Goal: Task Accomplishment & Management: Manage account settings

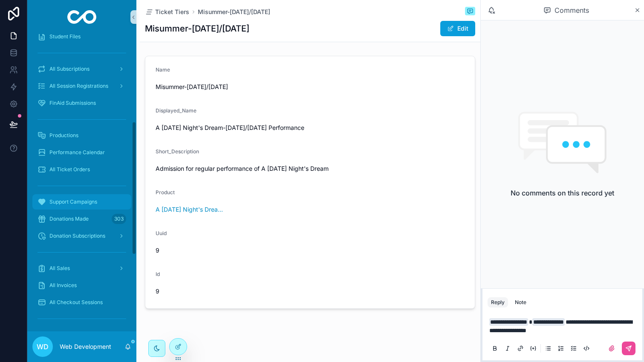
scroll to position [100, 0]
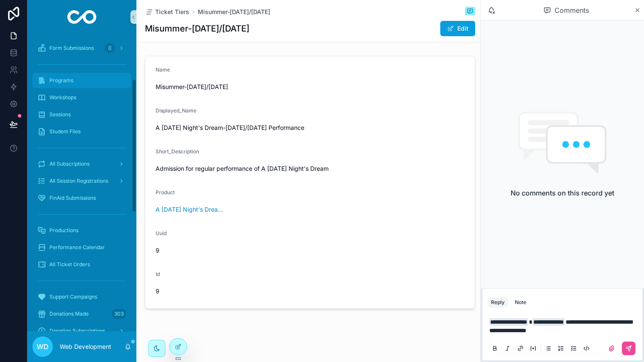
click at [75, 83] on div "Programs" at bounding box center [81, 81] width 89 height 14
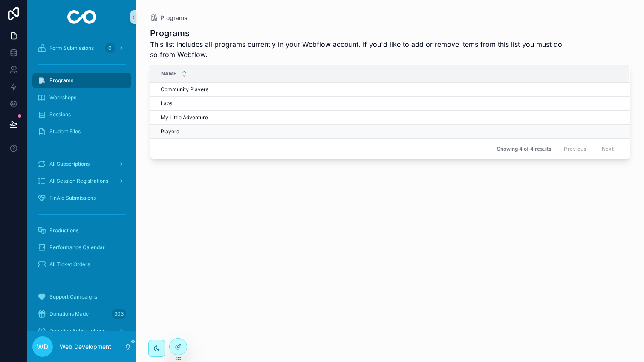
click at [204, 131] on div "Players Players" at bounding box center [390, 131] width 458 height 7
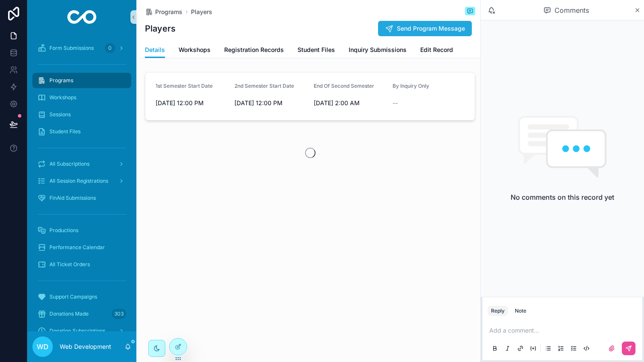
click at [388, 29] on icon "scrollable content" at bounding box center [389, 28] width 9 height 9
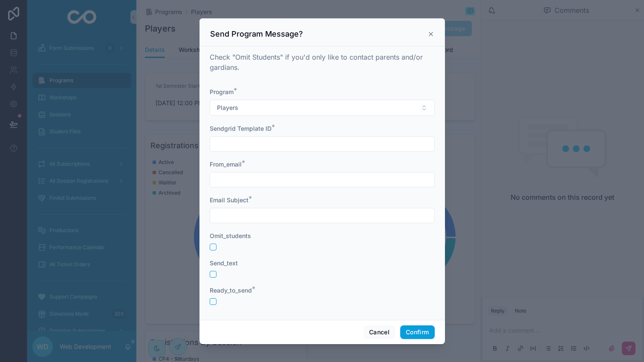
scroll to position [34, 0]
click at [430, 34] on icon at bounding box center [430, 33] width 3 height 3
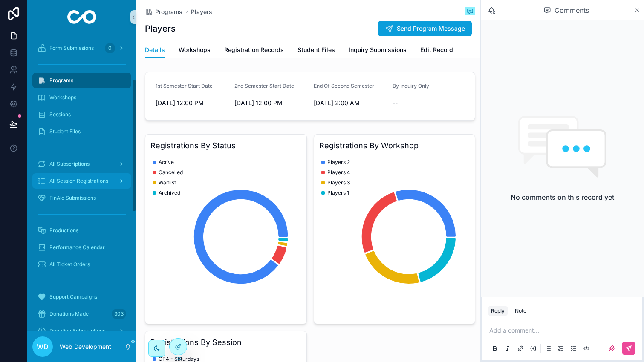
click at [94, 185] on div "All Session Registrations" at bounding box center [81, 181] width 89 height 14
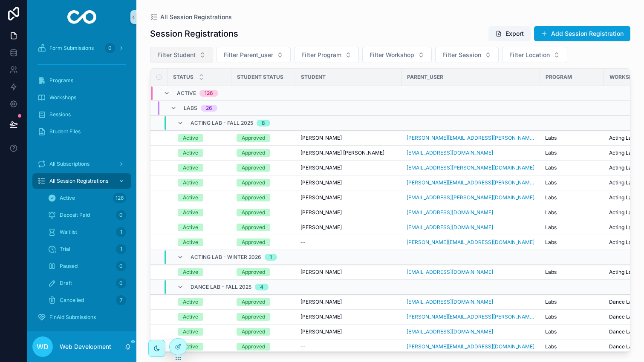
click at [189, 59] on span "Filter Student" at bounding box center [176, 55] width 38 height 9
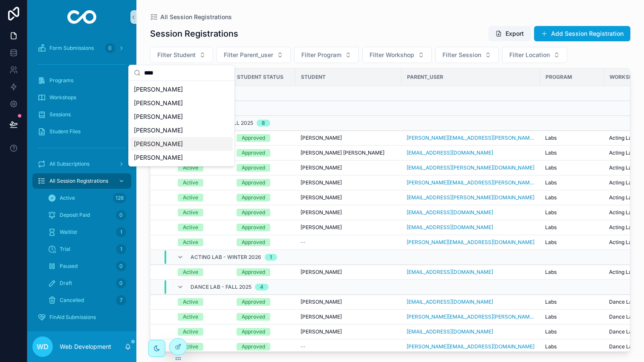
type input "****"
click at [159, 144] on span "[PERSON_NAME]" at bounding box center [158, 144] width 49 height 9
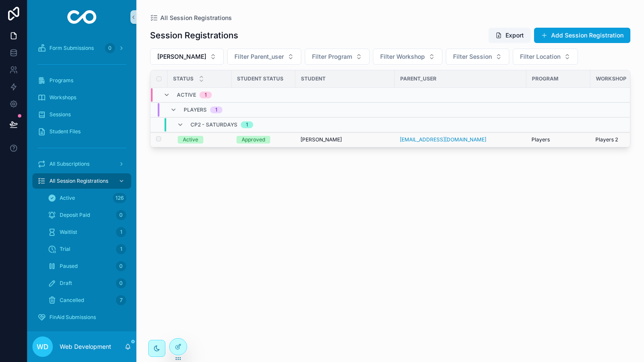
click at [354, 142] on div "[PERSON_NAME] [PERSON_NAME]" at bounding box center [344, 139] width 89 height 7
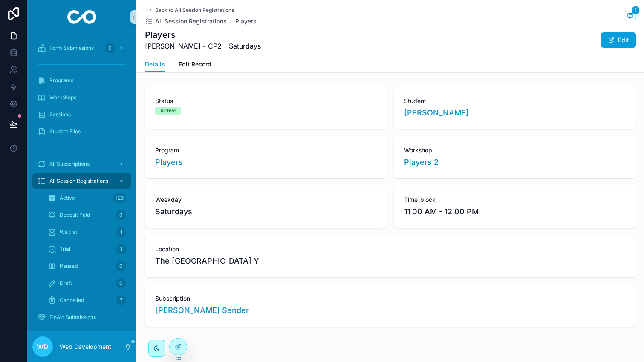
scroll to position [2, 0]
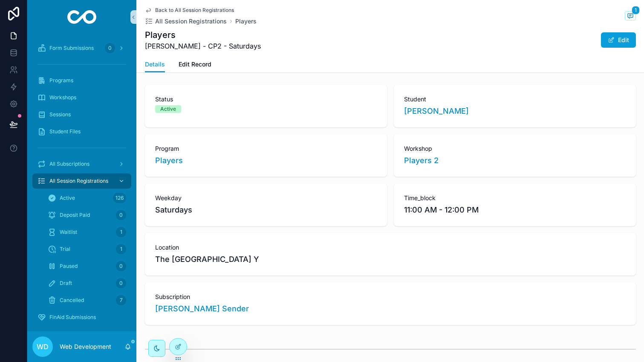
click at [195, 55] on div "Back to All Session Registrations All Session Registrations Players 1 Players […" at bounding box center [390, 28] width 491 height 56
click at [195, 61] on span "Edit Record" at bounding box center [195, 64] width 33 height 9
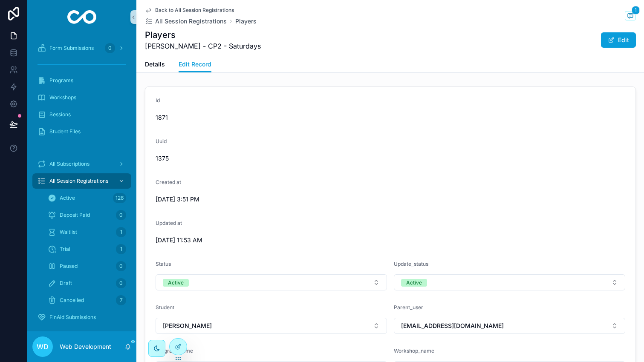
click at [192, 9] on span "Back to All Session Registrations" at bounding box center [194, 10] width 79 height 7
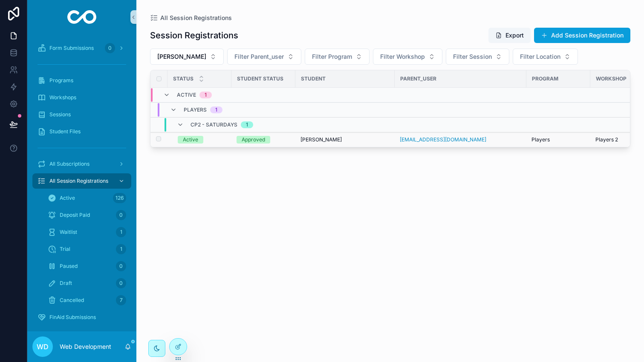
click at [294, 138] on td "Approved" at bounding box center [263, 140] width 64 height 15
click at [321, 141] on span "[PERSON_NAME]" at bounding box center [320, 139] width 41 height 7
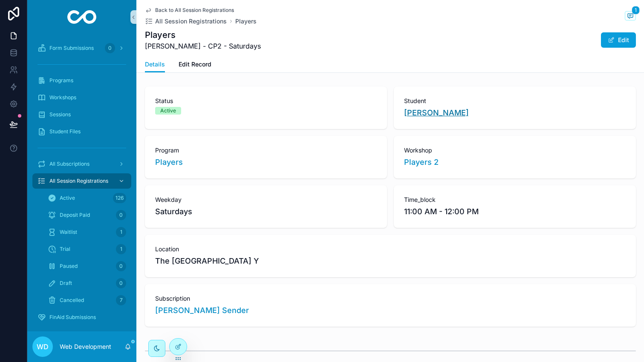
click at [416, 117] on span "[PERSON_NAME]" at bounding box center [436, 113] width 65 height 12
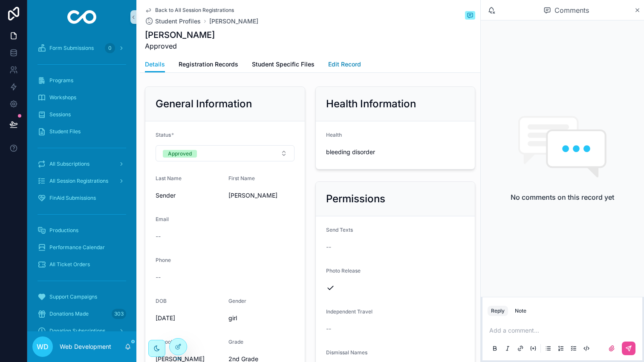
click at [343, 62] on span "Edit Record" at bounding box center [344, 64] width 33 height 9
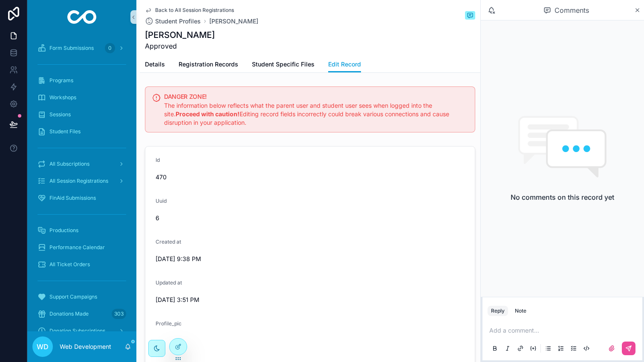
click at [196, 5] on div "Back to All Session Registrations Student Profiles [PERSON_NAME] [PERSON_NAME] …" at bounding box center [310, 28] width 330 height 56
click at [196, 7] on span "Back to All Session Registrations" at bounding box center [194, 10] width 79 height 7
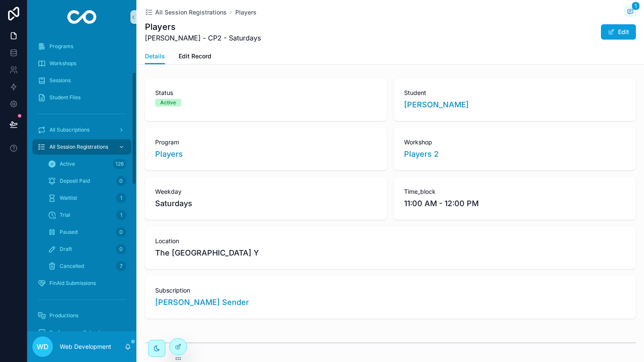
scroll to position [100, 0]
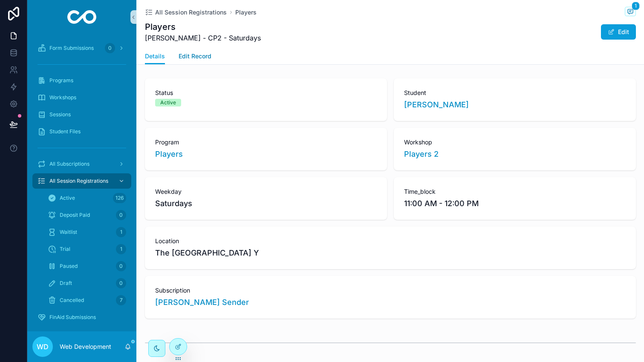
click at [196, 60] on span "Edit Record" at bounding box center [195, 56] width 33 height 9
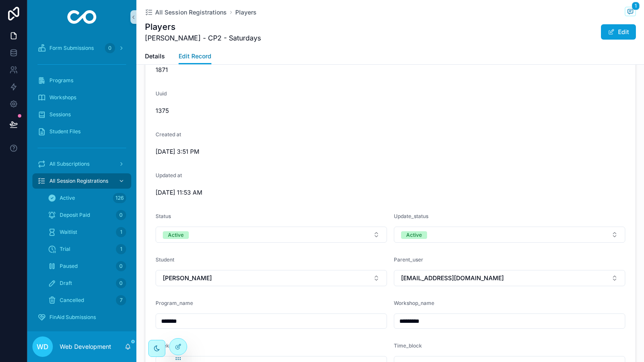
scroll to position [17, 0]
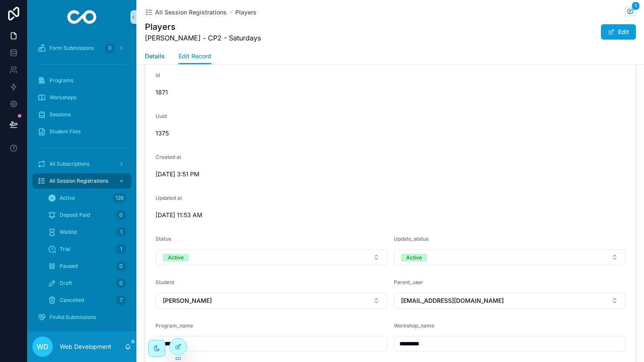
click at [160, 58] on span "Details" at bounding box center [155, 56] width 20 height 9
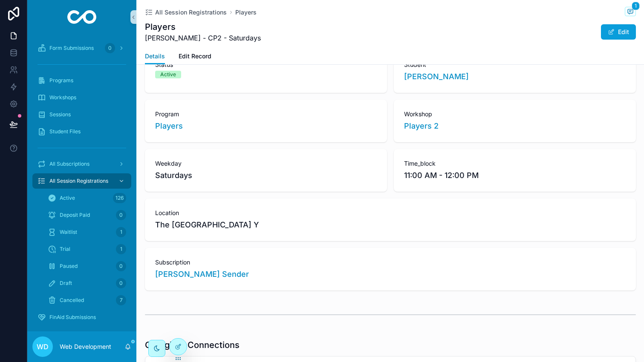
scroll to position [39, 0]
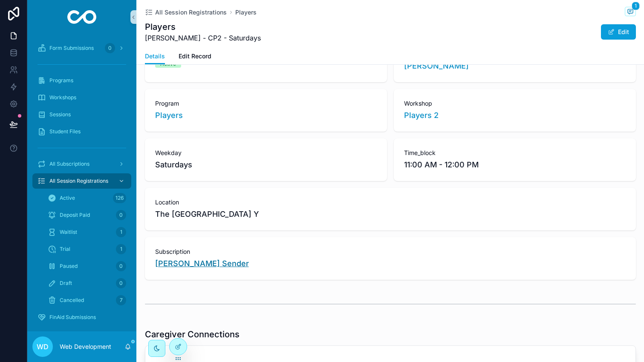
click at [197, 262] on span "[PERSON_NAME] Sender" at bounding box center [202, 264] width 94 height 12
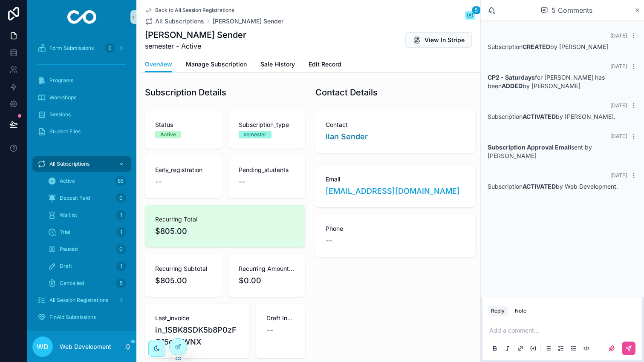
click at [341, 138] on span "Ilan Sender" at bounding box center [347, 137] width 42 height 12
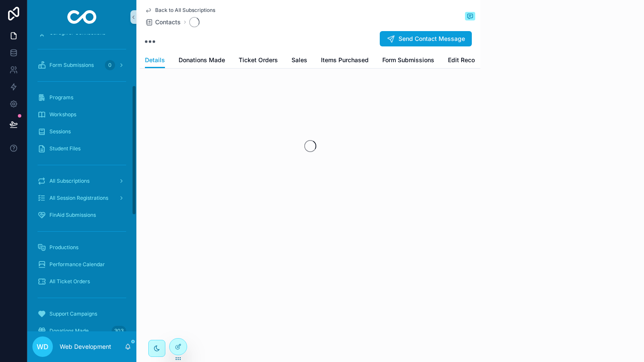
scroll to position [117, 0]
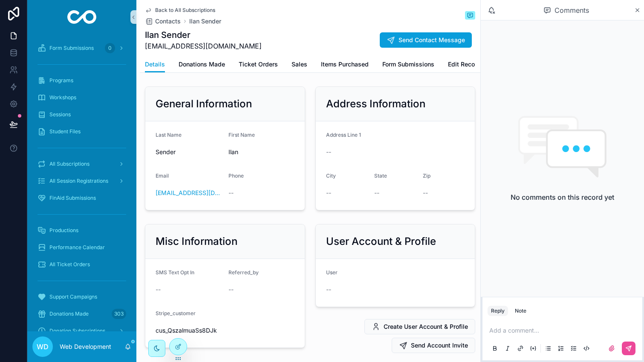
click at [162, 7] on span "Back to All Subscriptions" at bounding box center [185, 10] width 60 height 7
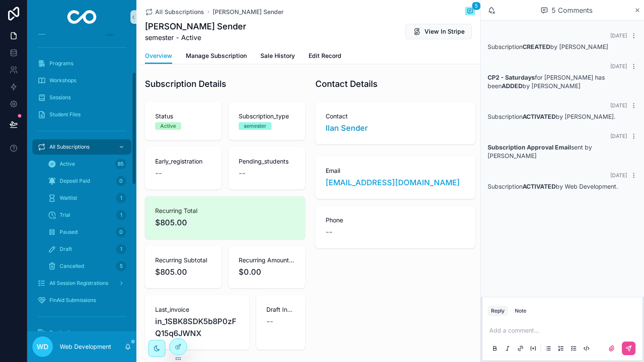
scroll to position [100, 0]
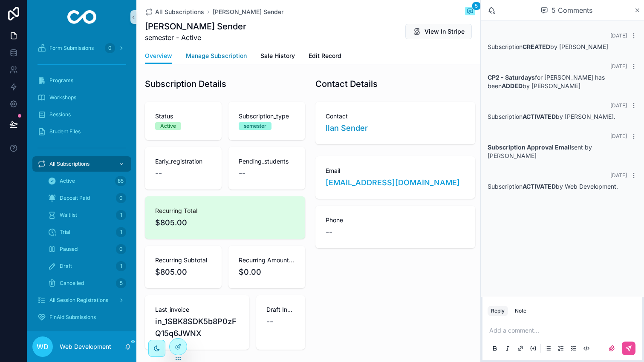
click at [229, 58] on span "Manage Subscription" at bounding box center [216, 56] width 61 height 9
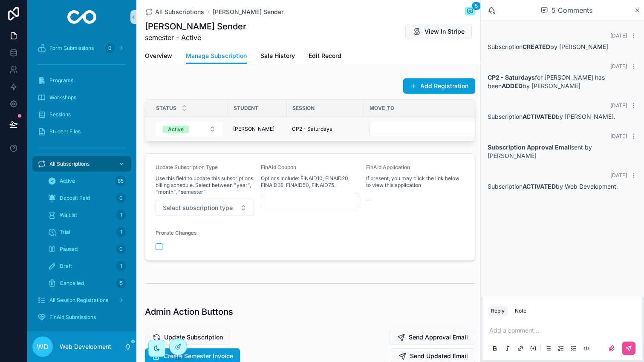
click at [242, 128] on span "[PERSON_NAME]" at bounding box center [253, 129] width 41 height 7
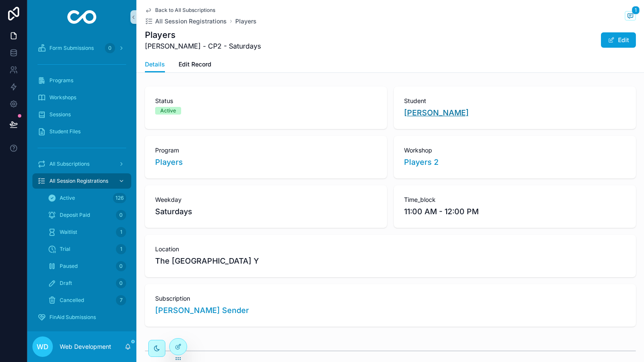
click at [439, 114] on span "[PERSON_NAME]" at bounding box center [436, 113] width 65 height 12
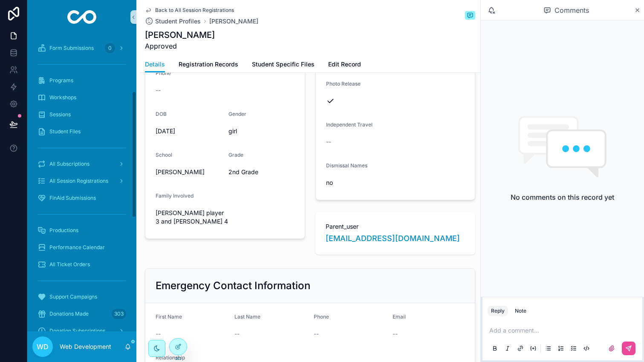
scroll to position [202, 0]
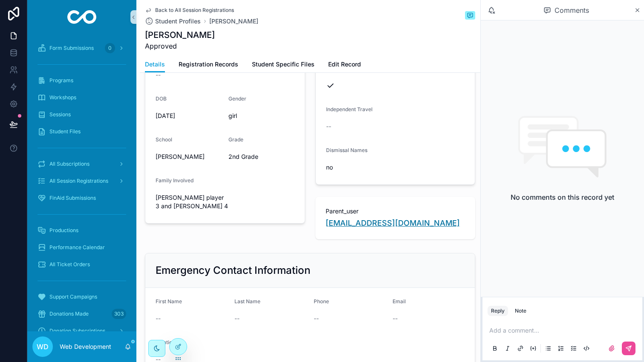
click at [350, 221] on span "[EMAIL_ADDRESS][DOMAIN_NAME]" at bounding box center [393, 223] width 134 height 12
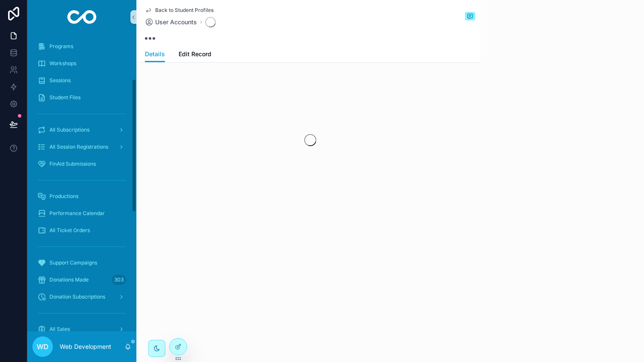
scroll to position [100, 0]
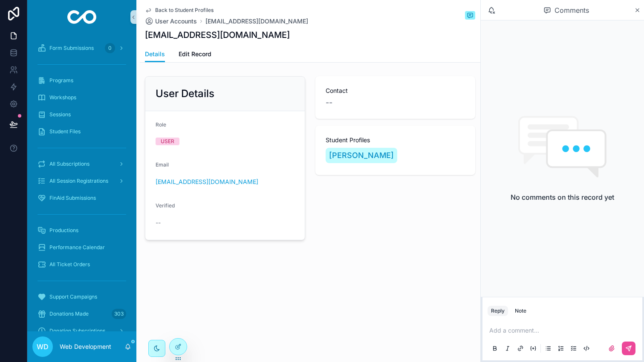
click at [178, 7] on span "Back to Student Profiles" at bounding box center [184, 10] width 58 height 7
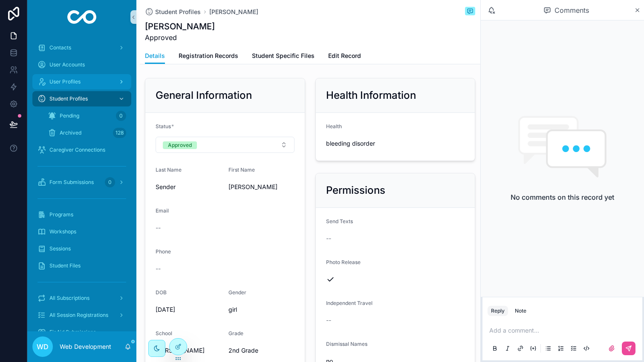
click at [74, 78] on span "User Profiles" at bounding box center [64, 81] width 31 height 7
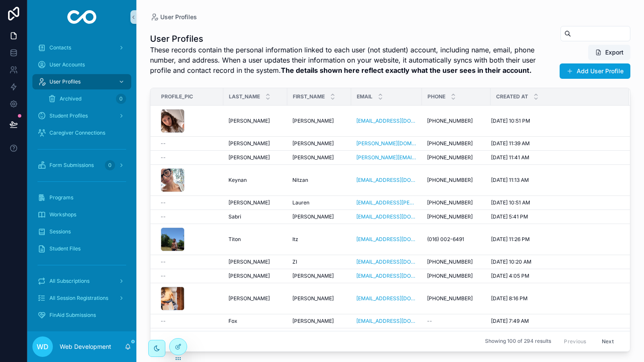
click at [586, 30] on input "scrollable content" at bounding box center [600, 34] width 59 height 12
type input "******"
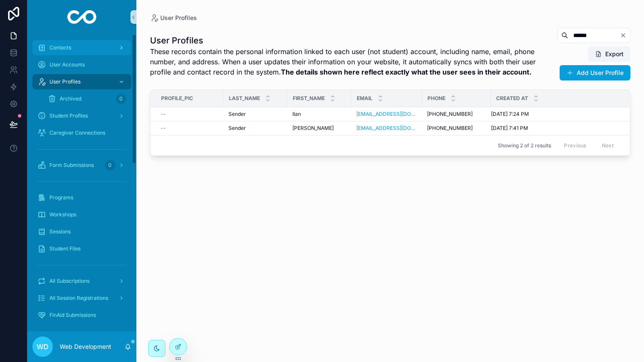
click at [63, 46] on span "Contacts" at bounding box center [60, 47] width 22 height 7
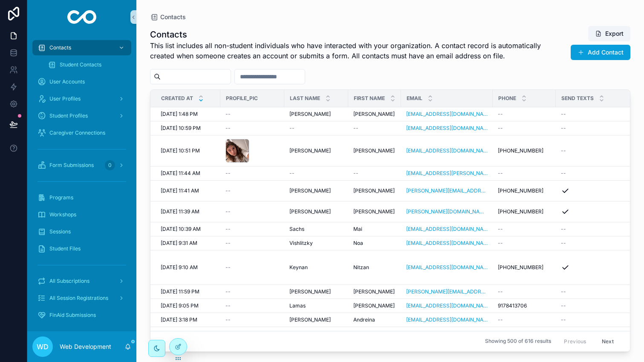
click at [216, 78] on input "scrollable content" at bounding box center [196, 77] width 70 height 12
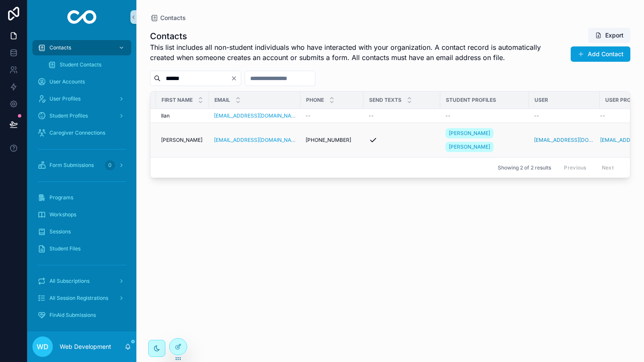
scroll to position [0, 219]
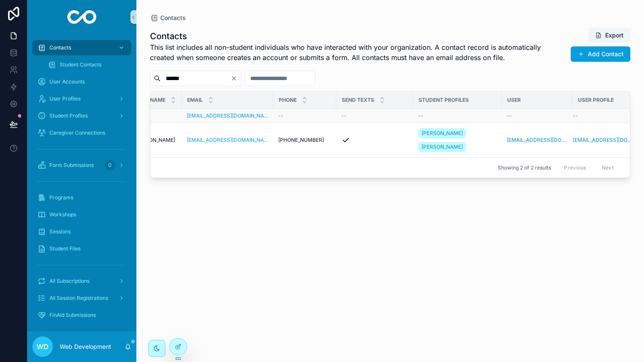
type input "******"
click at [307, 116] on div "--" at bounding box center [304, 115] width 53 height 7
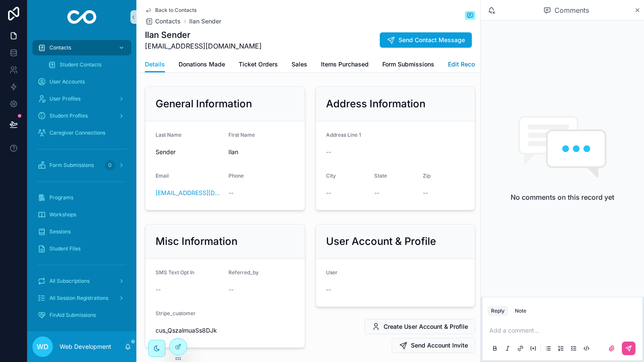
click at [456, 60] on span "Edit Record" at bounding box center [464, 64] width 33 height 9
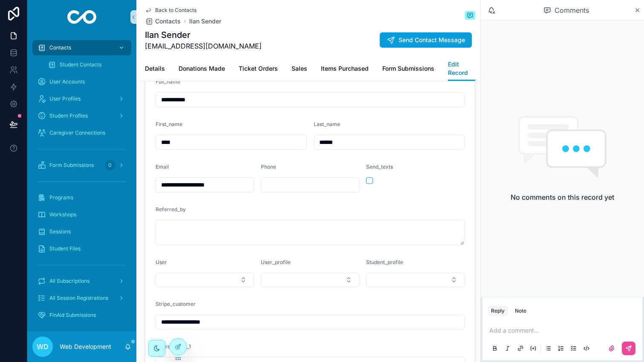
scroll to position [394, 0]
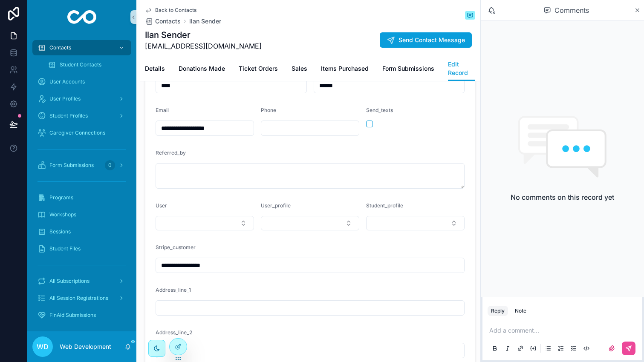
click at [214, 215] on div "User" at bounding box center [205, 216] width 98 height 28
click at [214, 221] on button "Select Button" at bounding box center [205, 223] width 98 height 14
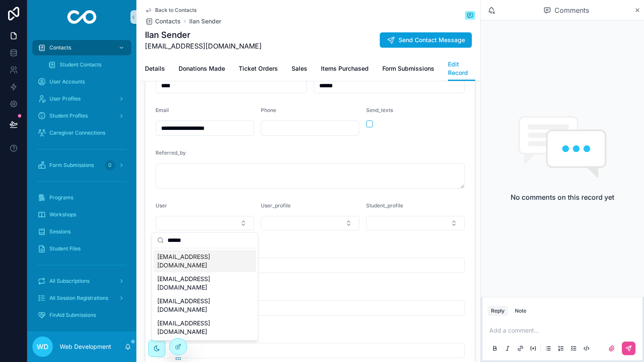
type input "******"
click at [210, 257] on span "[EMAIL_ADDRESS][DOMAIN_NAME]" at bounding box center [199, 261] width 85 height 17
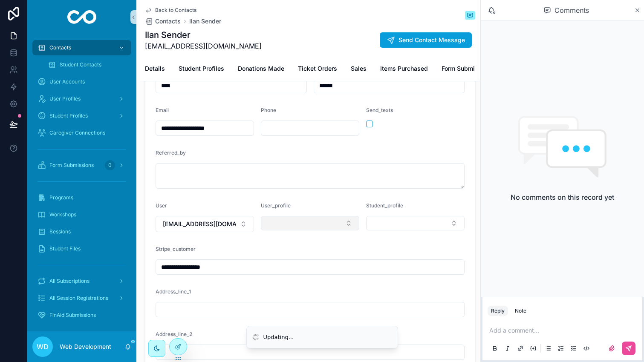
click at [290, 226] on button "Select Button" at bounding box center [310, 223] width 98 height 14
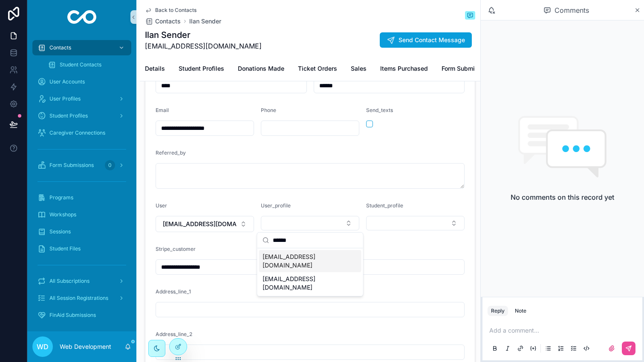
type input "******"
click at [310, 256] on span "[EMAIL_ADDRESS][DOMAIN_NAME]" at bounding box center [304, 261] width 85 height 17
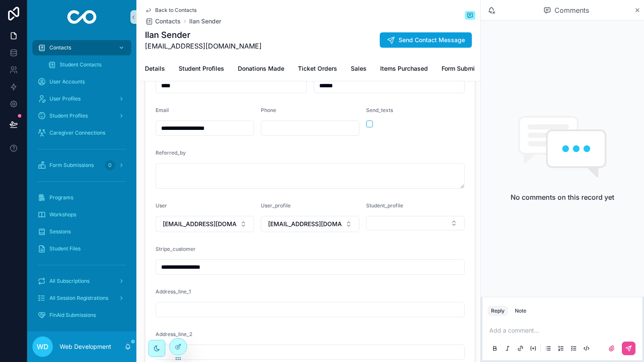
click at [170, 8] on span "Back to Contacts" at bounding box center [175, 10] width 41 height 7
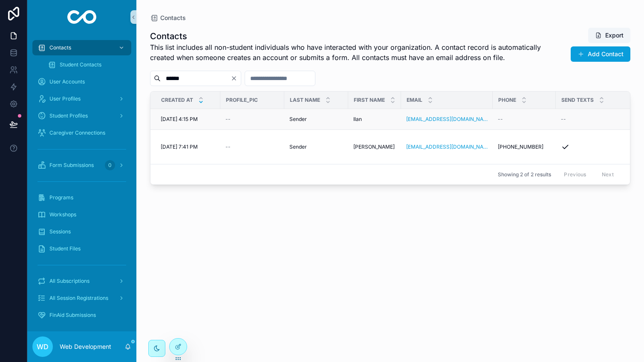
click at [262, 120] on div "--" at bounding box center [252, 119] width 54 height 7
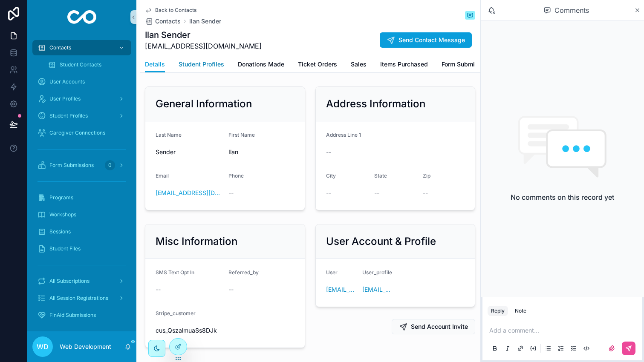
click at [214, 64] on span "Student Profiles" at bounding box center [202, 64] width 46 height 9
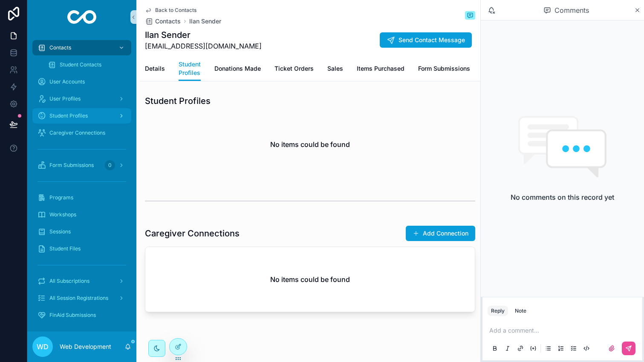
click at [89, 117] on div "Student Profiles" at bounding box center [81, 116] width 89 height 14
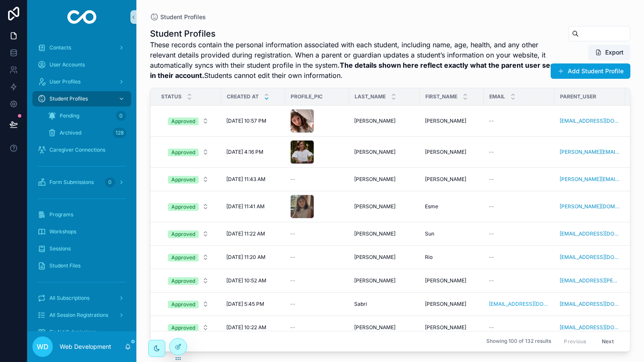
click at [592, 36] on input "scrollable content" at bounding box center [604, 34] width 51 height 12
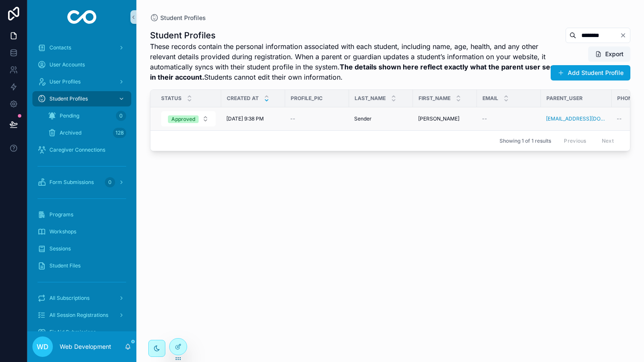
type input "********"
click at [332, 120] on div "--" at bounding box center [317, 118] width 54 height 7
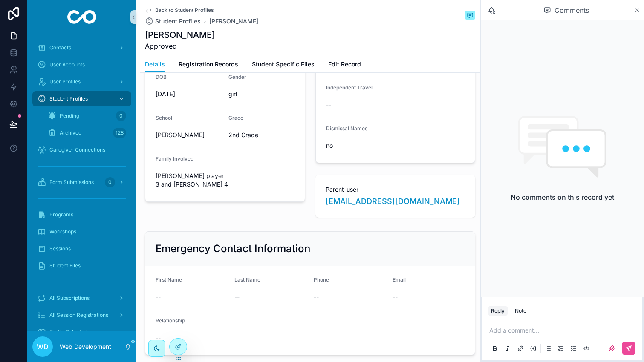
scroll to position [202, 0]
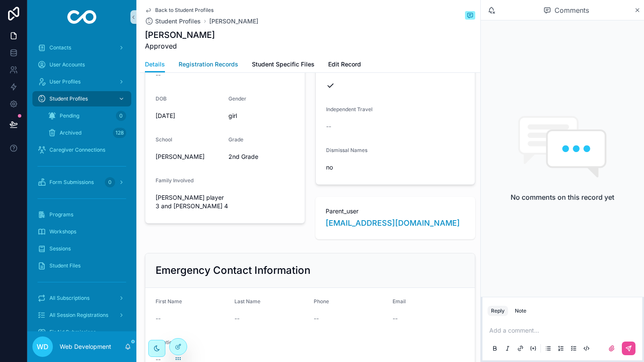
click at [201, 64] on span "Registration Records" at bounding box center [209, 64] width 60 height 9
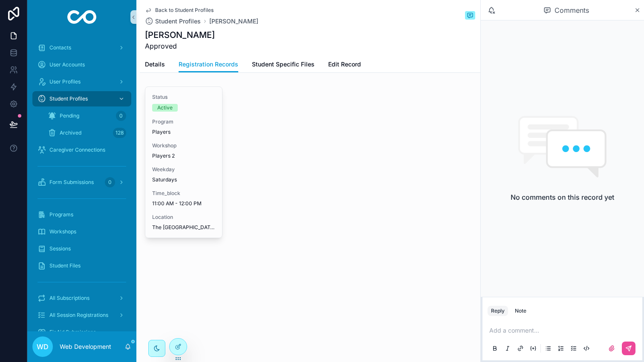
click at [165, 65] on div "Details Registration Records Student Specific Files Edit Record" at bounding box center [310, 64] width 330 height 16
click at [161, 65] on span "Details" at bounding box center [155, 64] width 20 height 9
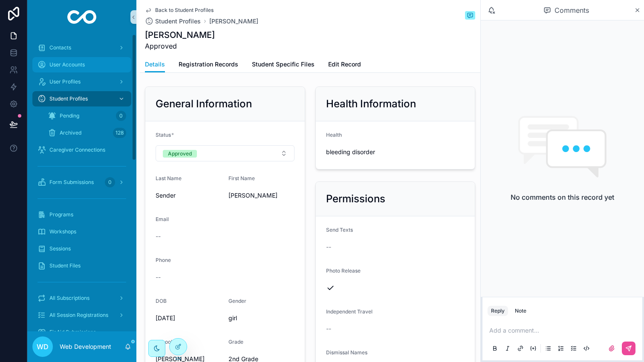
click at [78, 57] on link "User Accounts" at bounding box center [81, 64] width 99 height 15
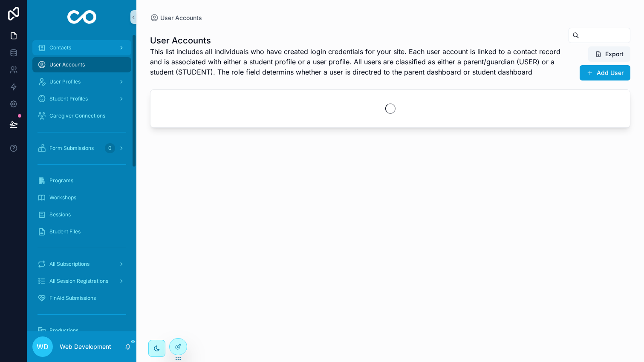
click at [78, 53] on div "Contacts" at bounding box center [81, 48] width 89 height 14
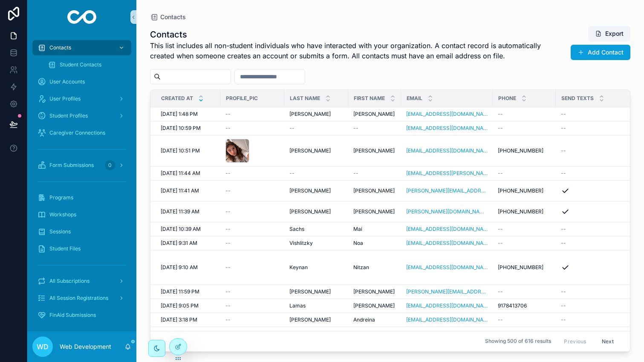
click at [215, 73] on input "scrollable content" at bounding box center [196, 77] width 70 height 12
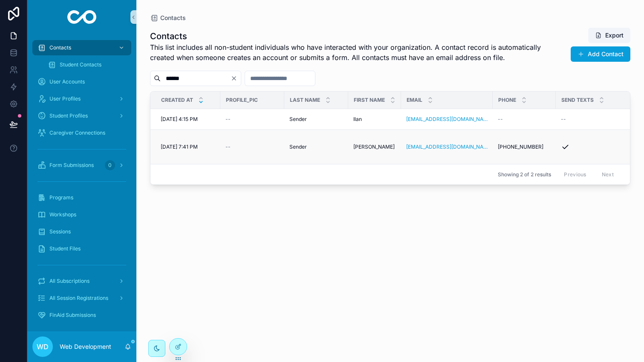
type input "******"
click at [274, 141] on td "--" at bounding box center [252, 147] width 64 height 35
click at [268, 146] on div "--" at bounding box center [252, 147] width 54 height 7
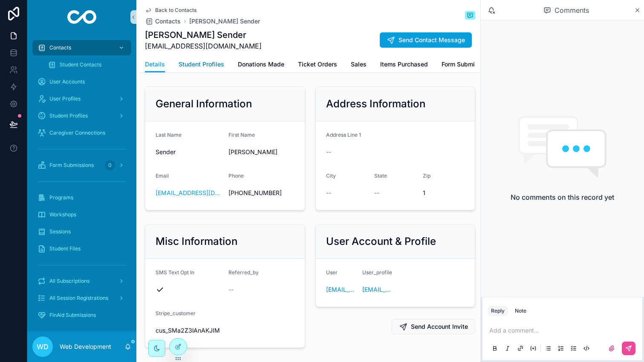
click at [201, 66] on span "Student Profiles" at bounding box center [202, 64] width 46 height 9
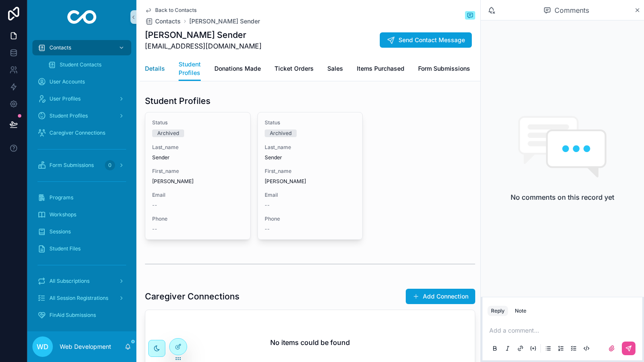
click at [152, 64] on span "Details" at bounding box center [155, 68] width 20 height 9
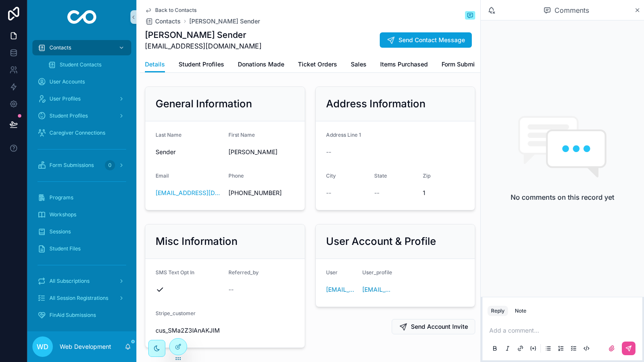
click at [171, 9] on span "Back to Contacts" at bounding box center [175, 10] width 41 height 7
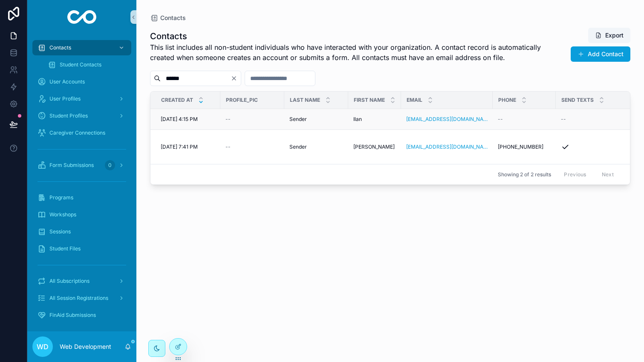
click at [262, 118] on div "--" at bounding box center [252, 119] width 54 height 7
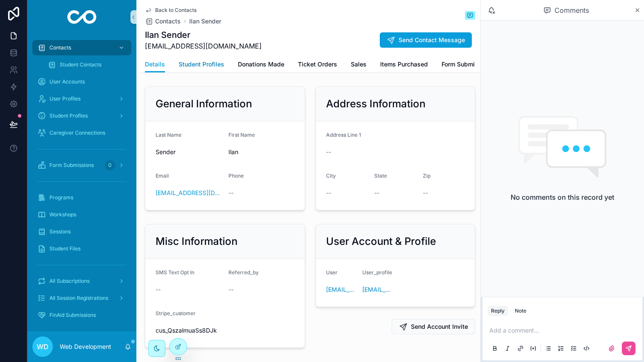
click at [208, 66] on span "Student Profiles" at bounding box center [202, 64] width 46 height 9
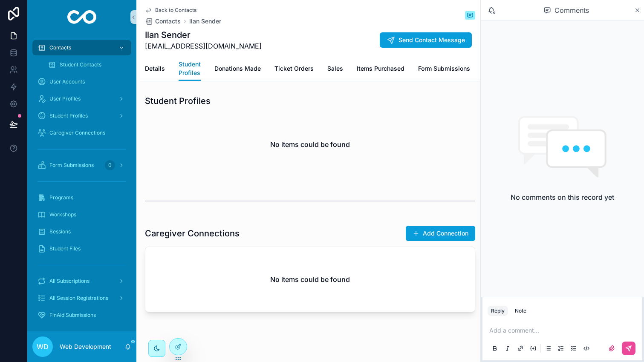
scroll to position [0, 40]
click at [444, 69] on span "Edit Record" at bounding box center [460, 68] width 33 height 9
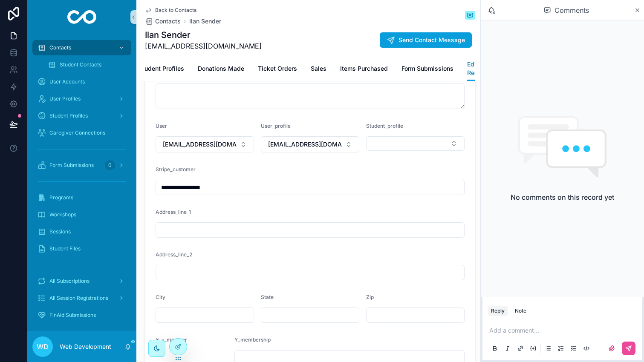
scroll to position [466, 0]
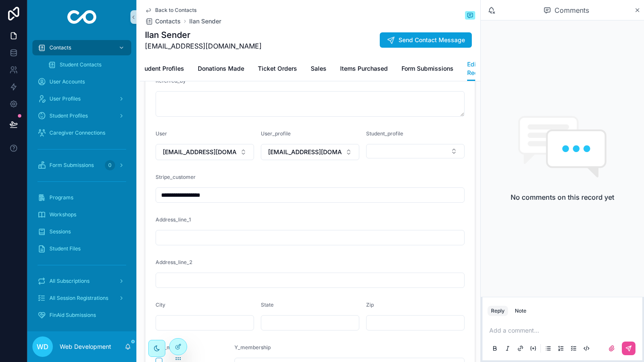
click at [164, 9] on span "Back to Contacts" at bounding box center [175, 10] width 41 height 7
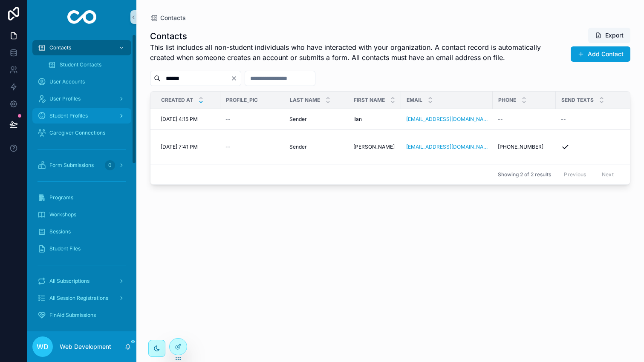
click at [84, 119] on span "Student Profiles" at bounding box center [68, 115] width 38 height 7
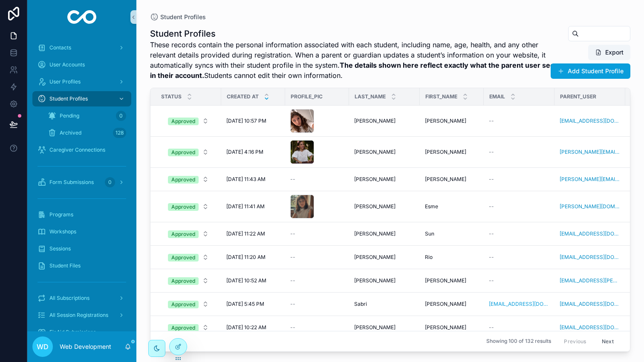
click at [605, 35] on input "scrollable content" at bounding box center [604, 34] width 51 height 12
type input "******"
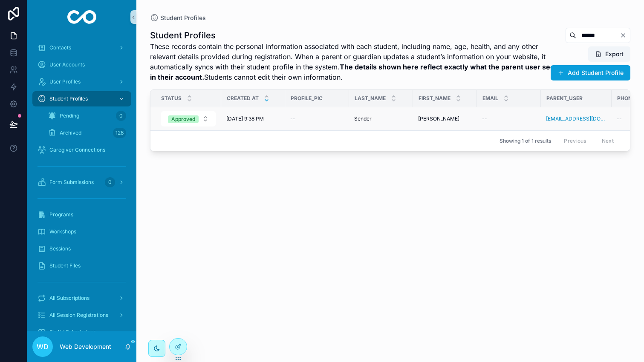
click at [327, 123] on td "--" at bounding box center [317, 118] width 64 height 23
click at [320, 120] on div "--" at bounding box center [317, 118] width 54 height 7
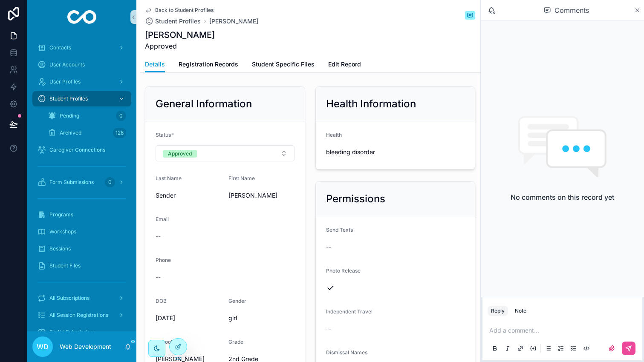
click at [359, 69] on div "Details Registration Records Student Specific Files Edit Record" at bounding box center [310, 64] width 330 height 16
click at [351, 66] on span "Edit Record" at bounding box center [344, 64] width 33 height 9
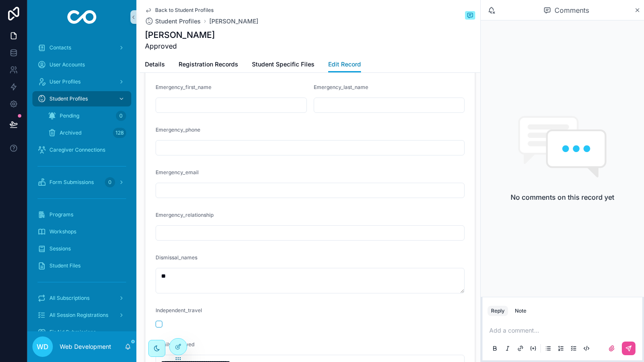
scroll to position [900, 0]
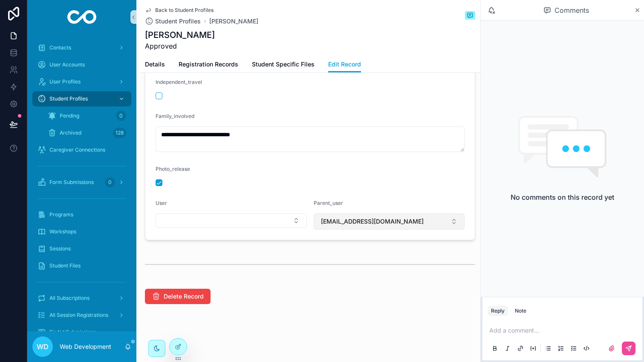
click at [359, 220] on span "[EMAIL_ADDRESS][DOMAIN_NAME]" at bounding box center [372, 221] width 103 height 9
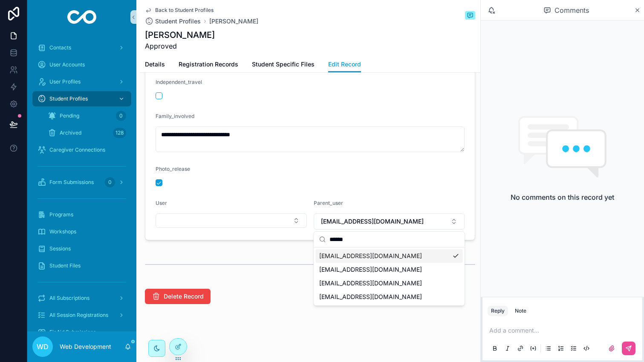
type input "******"
click at [348, 260] on div "[EMAIL_ADDRESS][DOMAIN_NAME]" at bounding box center [389, 256] width 147 height 14
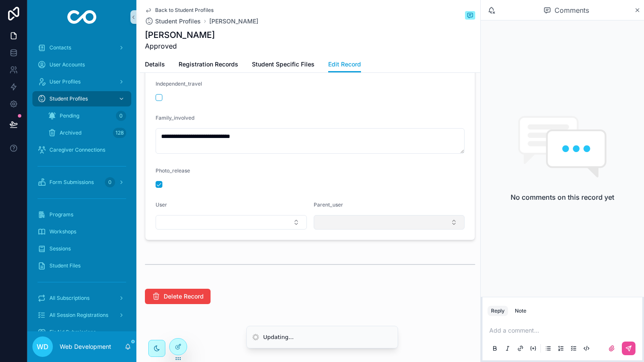
click at [348, 225] on button "Select Button" at bounding box center [389, 222] width 151 height 14
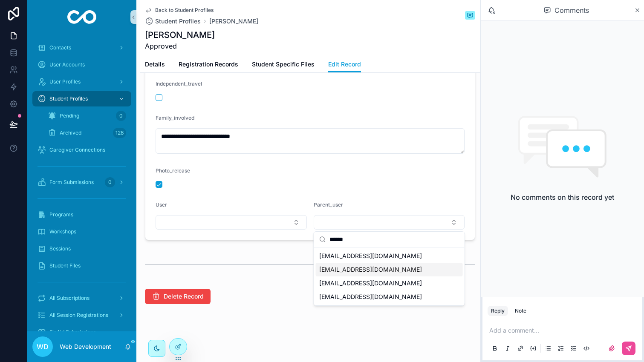
type input "******"
click at [357, 258] on span "[EMAIL_ADDRESS][DOMAIN_NAME]" at bounding box center [370, 256] width 103 height 9
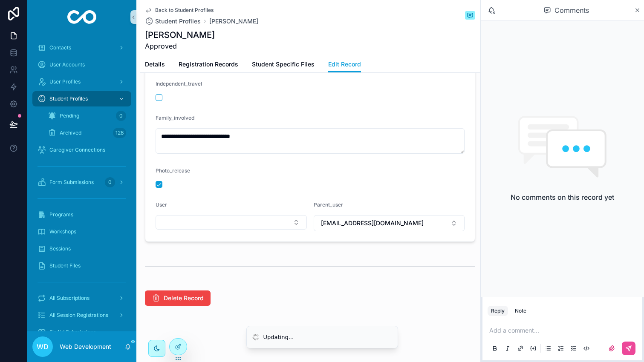
click at [336, 267] on div "scrollable content" at bounding box center [310, 266] width 330 height 21
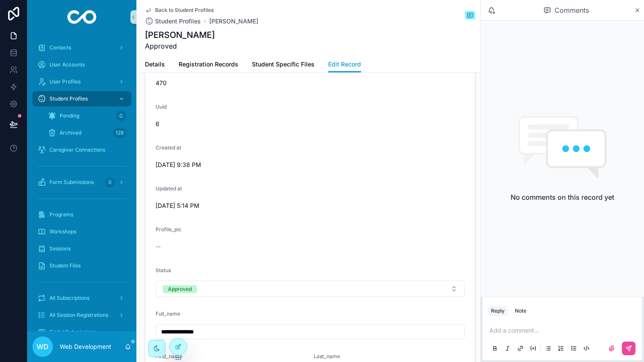
scroll to position [347, 0]
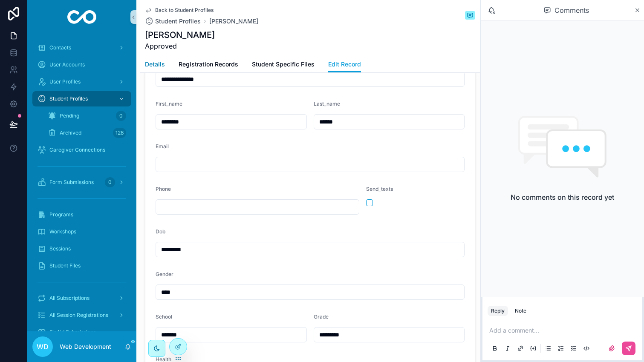
click at [150, 69] on link "Details" at bounding box center [155, 65] width 20 height 17
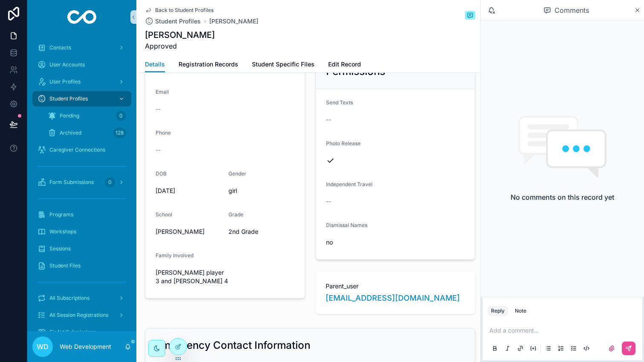
scroll to position [180, 0]
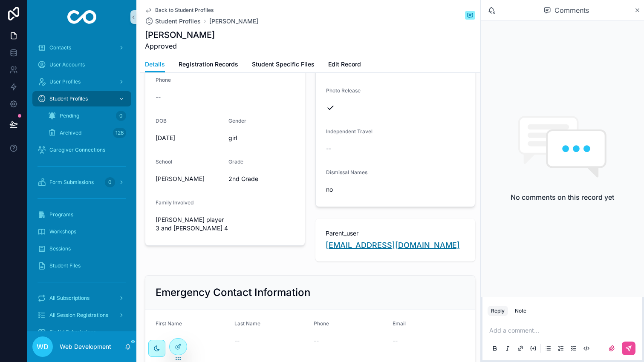
click at [360, 246] on span "[EMAIL_ADDRESS][DOMAIN_NAME]" at bounding box center [393, 245] width 134 height 12
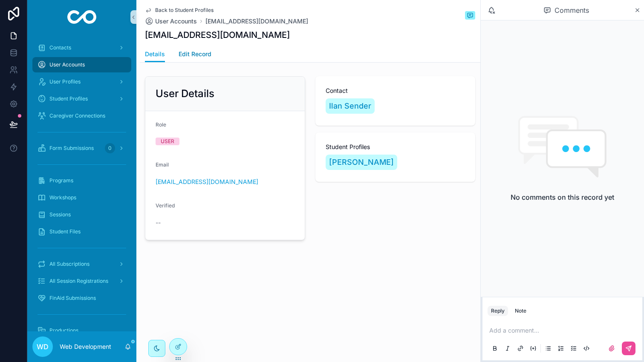
click at [192, 51] on span "Edit Record" at bounding box center [195, 54] width 33 height 9
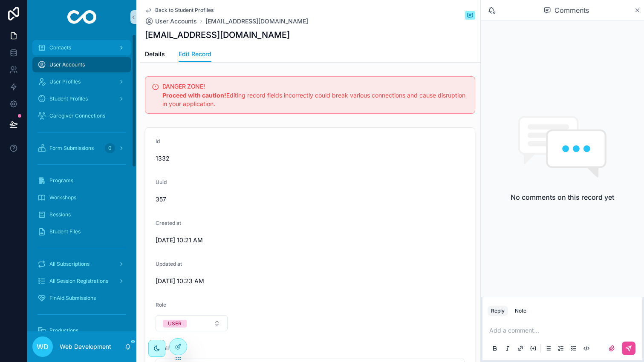
click at [61, 43] on div "Contacts" at bounding box center [81, 48] width 89 height 14
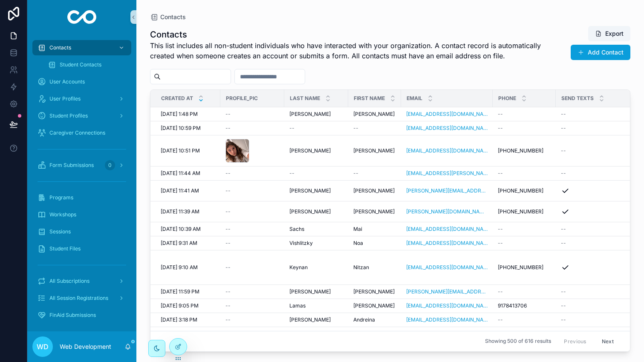
click at [214, 71] on input "scrollable content" at bounding box center [196, 77] width 70 height 12
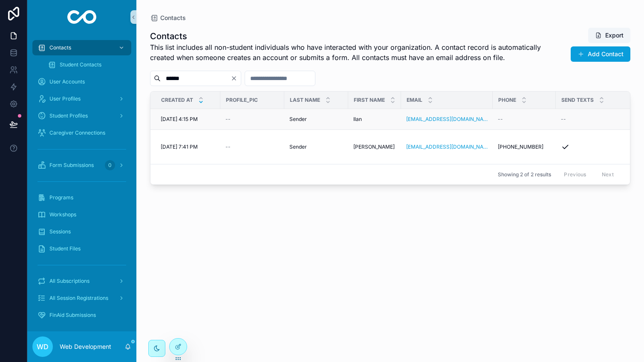
type input "******"
click at [266, 121] on div "--" at bounding box center [252, 119] width 54 height 7
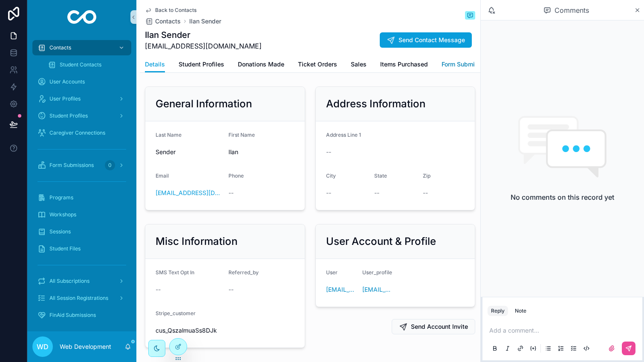
scroll to position [0, 63]
click at [451, 62] on span "Edit Record" at bounding box center [460, 64] width 33 height 9
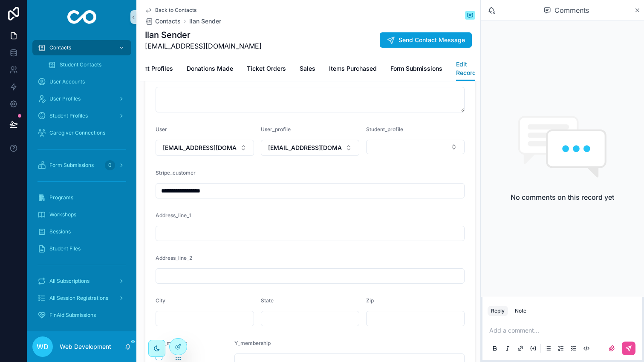
scroll to position [404, 0]
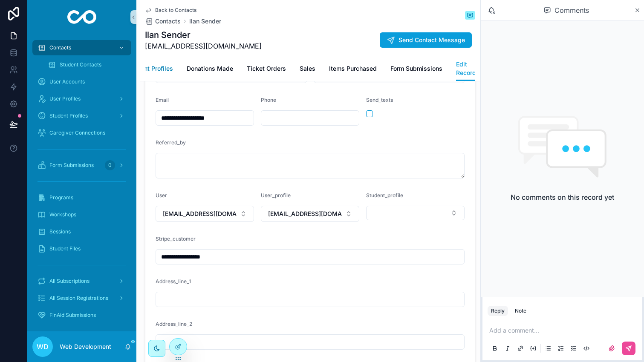
click at [169, 64] on span "Student Profiles" at bounding box center [150, 68] width 46 height 9
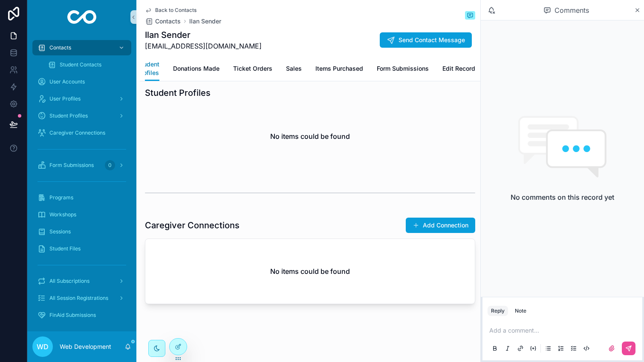
scroll to position [0, 40]
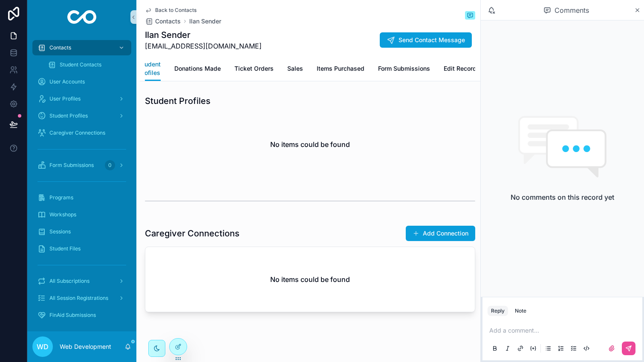
click at [153, 71] on span "Student Profiles" at bounding box center [149, 68] width 22 height 17
click at [153, 67] on span "Details" at bounding box center [155, 68] width 20 height 9
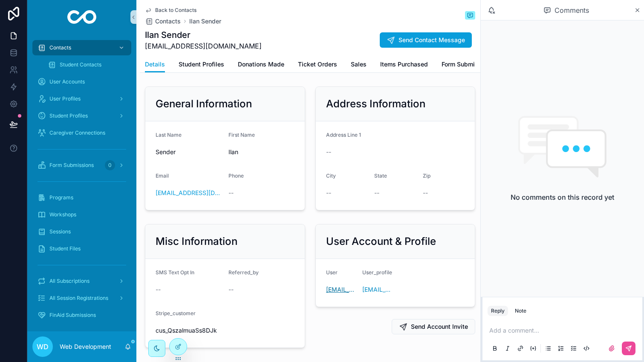
click at [337, 291] on span "[EMAIL_ADDRESS][DOMAIN_NAME]" at bounding box center [340, 289] width 29 height 9
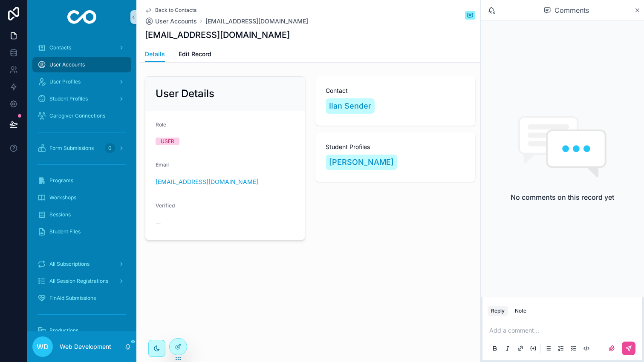
click at [176, 9] on span "Back to Contacts" at bounding box center [175, 10] width 41 height 7
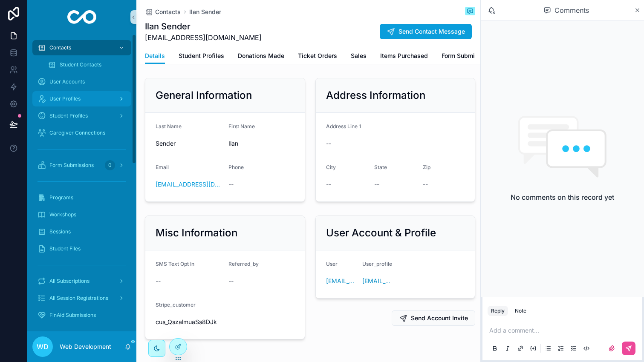
click at [85, 103] on div "User Profiles" at bounding box center [81, 99] width 89 height 14
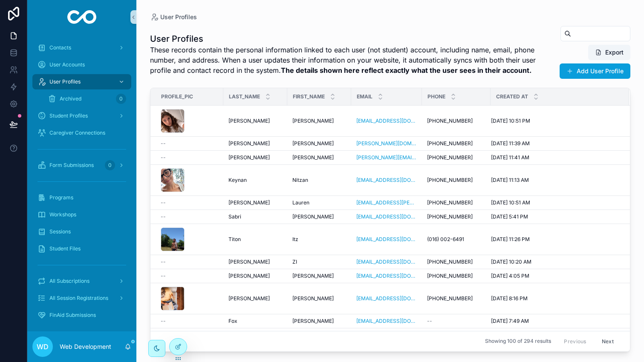
click at [589, 37] on input "scrollable content" at bounding box center [600, 34] width 59 height 12
type input "******"
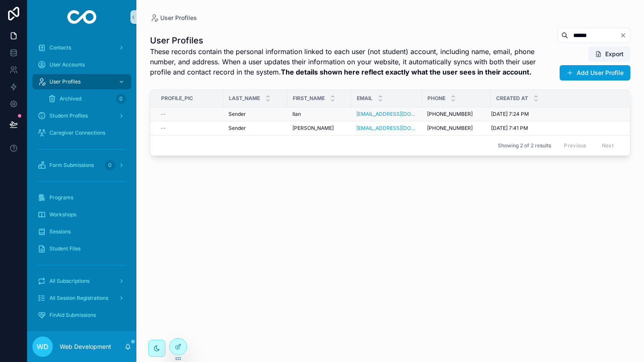
click at [319, 115] on div "[PERSON_NAME]" at bounding box center [319, 114] width 54 height 7
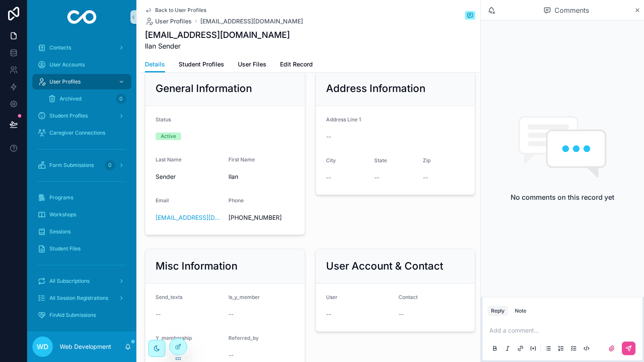
scroll to position [43, 0]
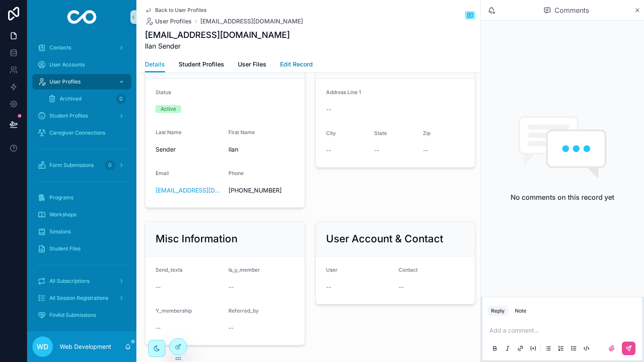
click at [303, 61] on span "Edit Record" at bounding box center [296, 64] width 33 height 9
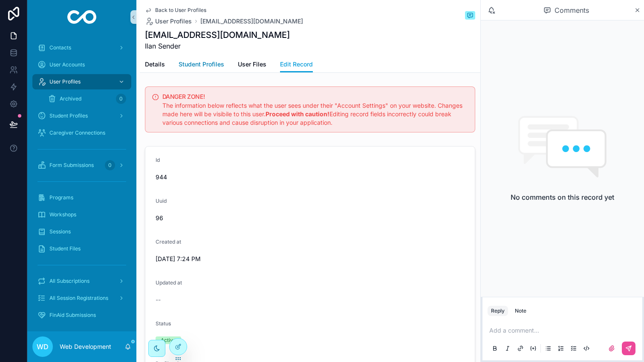
click at [207, 65] on span "Student Profiles" at bounding box center [202, 64] width 46 height 9
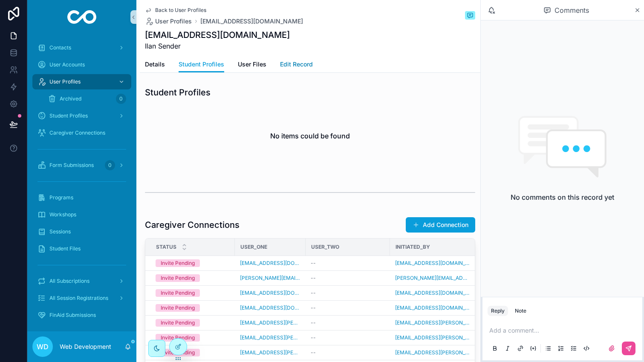
click at [286, 63] on span "Edit Record" at bounding box center [296, 64] width 33 height 9
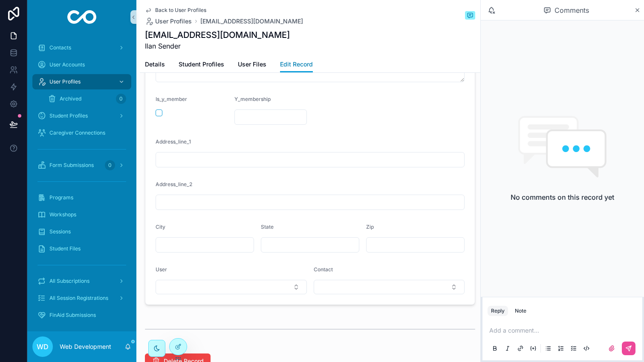
scroll to position [529, 0]
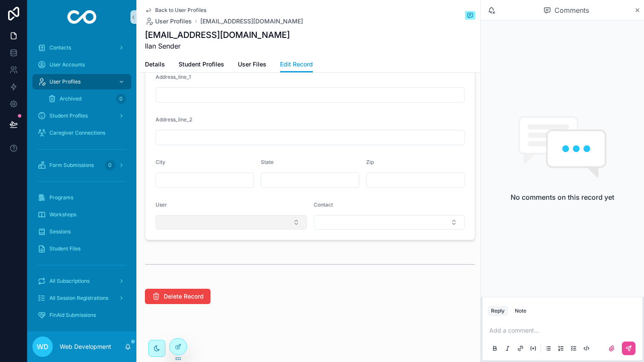
click at [257, 224] on button "Select Button" at bounding box center [231, 222] width 151 height 14
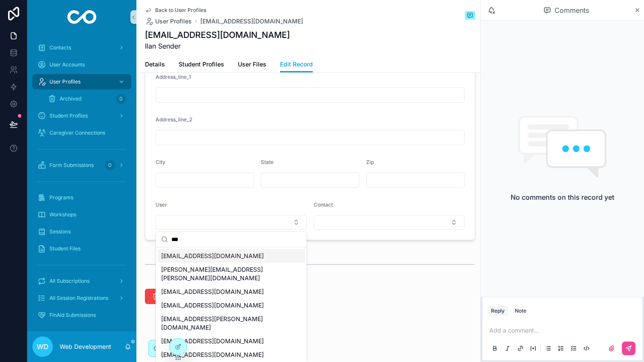
type input "***"
click at [238, 258] on div "[EMAIL_ADDRESS][DOMAIN_NAME]" at bounding box center [231, 256] width 147 height 14
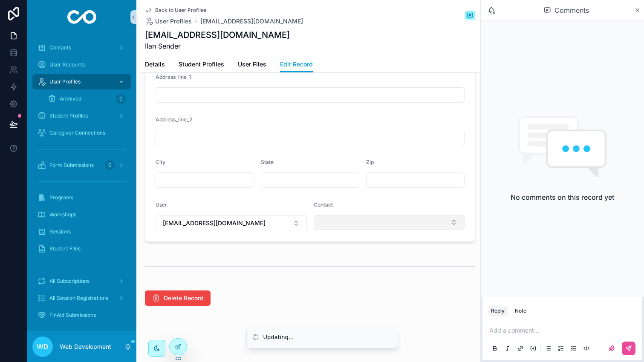
click at [342, 225] on button "Select Button" at bounding box center [389, 222] width 151 height 14
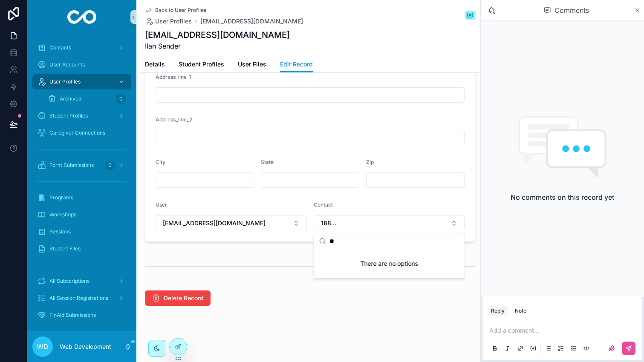
type input "*"
type input "****"
click at [340, 270] on span "Ilan Sender" at bounding box center [335, 271] width 32 height 9
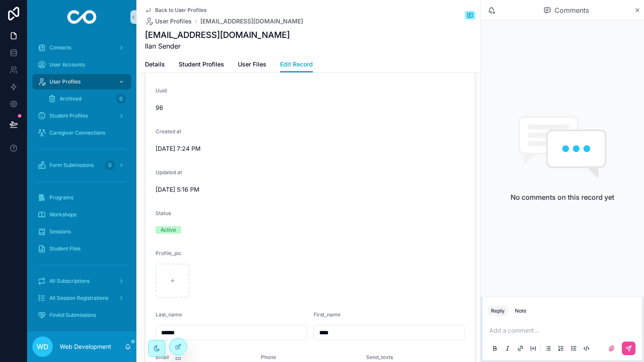
scroll to position [0, 0]
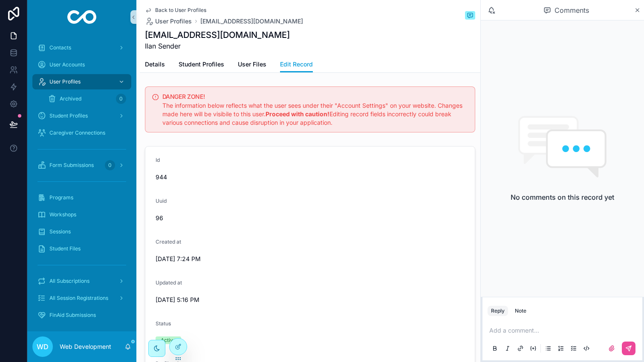
click at [637, 14] on div "Comments" at bounding box center [562, 10] width 163 height 20
click at [637, 9] on icon "scrollable content" at bounding box center [637, 10] width 3 height 3
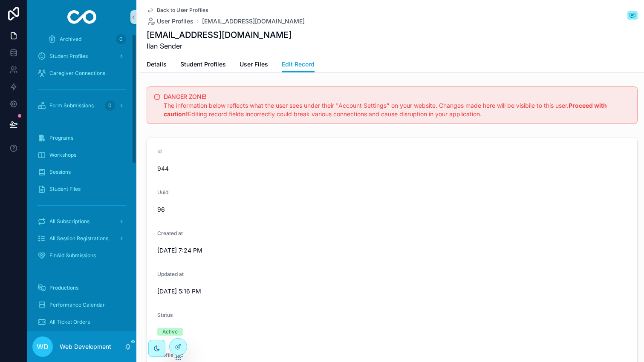
scroll to position [308, 0]
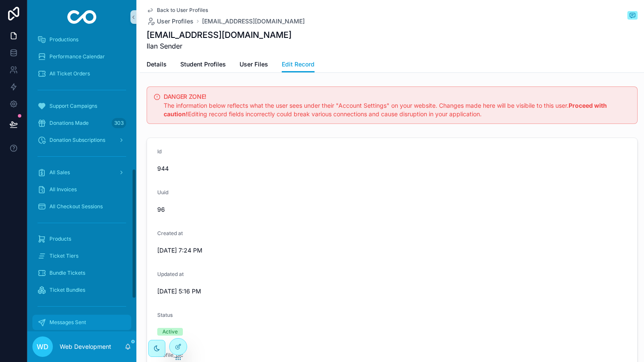
click at [77, 322] on span "Messages Sent" at bounding box center [67, 322] width 37 height 7
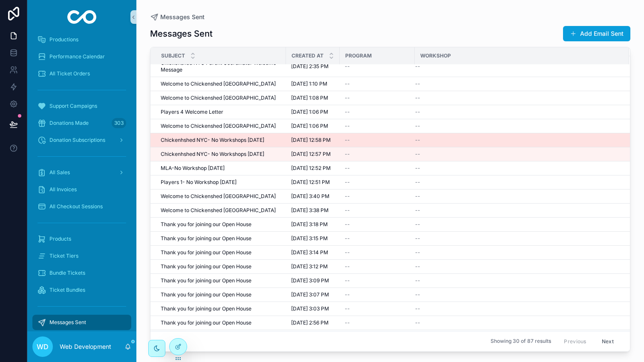
scroll to position [43, 0]
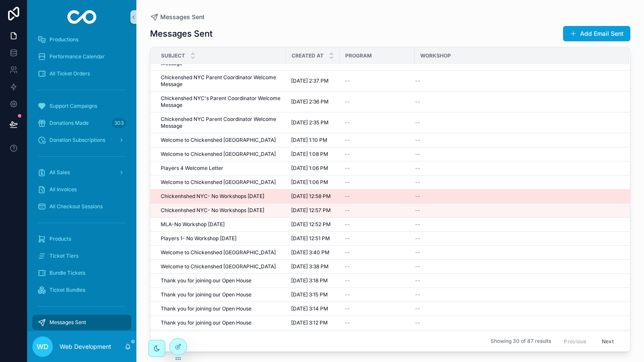
click at [331, 200] on span "[DATE] 12:58 PM" at bounding box center [311, 196] width 40 height 7
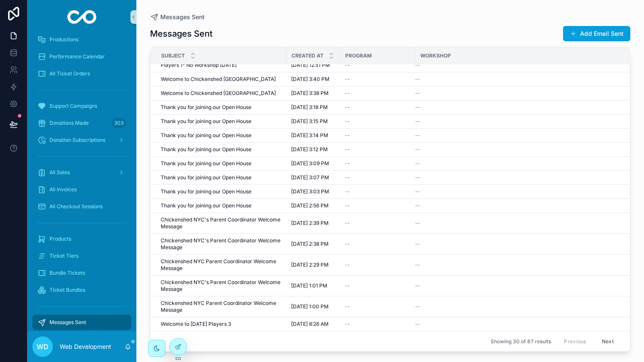
scroll to position [360, 0]
click at [606, 340] on button "Next" at bounding box center [608, 341] width 24 height 13
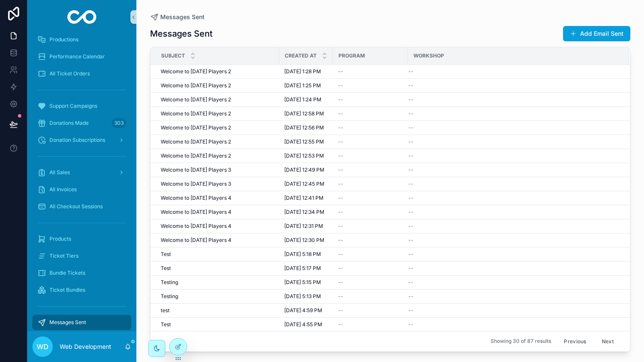
click at [574, 338] on button "Previous" at bounding box center [575, 341] width 34 height 13
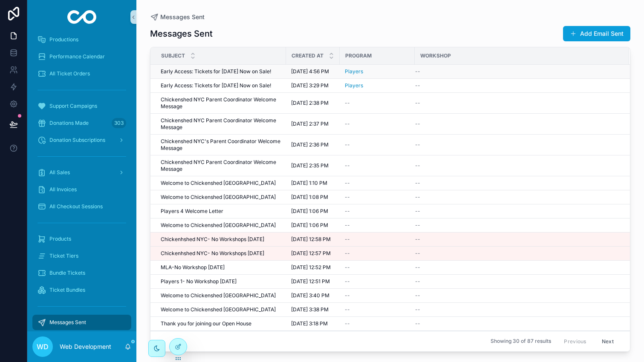
click at [387, 75] on div "Players" at bounding box center [377, 71] width 65 height 7
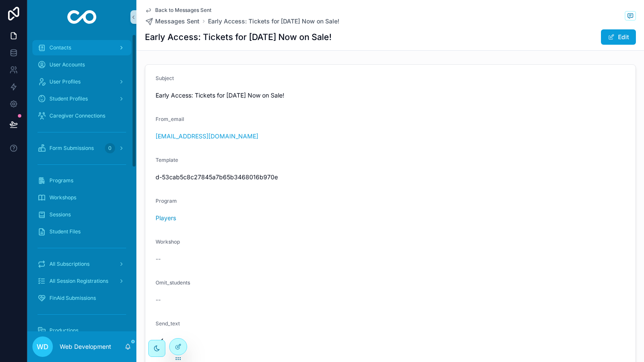
click at [74, 43] on div "Contacts" at bounding box center [81, 48] width 89 height 14
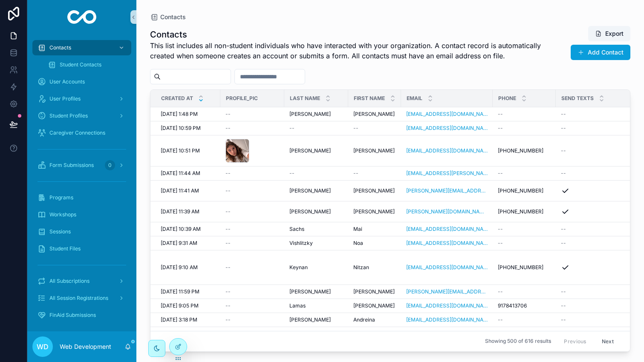
click at [195, 75] on input "scrollable content" at bounding box center [196, 77] width 70 height 12
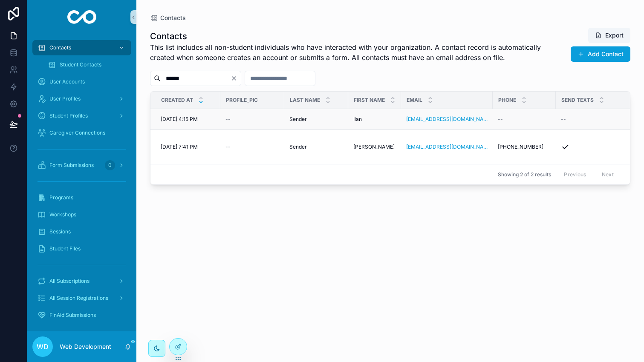
type input "******"
click at [253, 120] on div "--" at bounding box center [252, 119] width 54 height 7
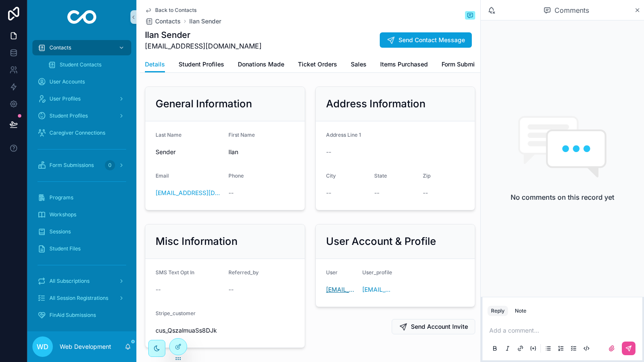
click at [335, 288] on span "[EMAIL_ADDRESS][DOMAIN_NAME]" at bounding box center [340, 289] width 29 height 9
click at [373, 289] on span "[EMAIL_ADDRESS][DOMAIN_NAME]" at bounding box center [376, 289] width 29 height 9
click at [203, 60] on link "Student Profiles" at bounding box center [202, 65] width 46 height 17
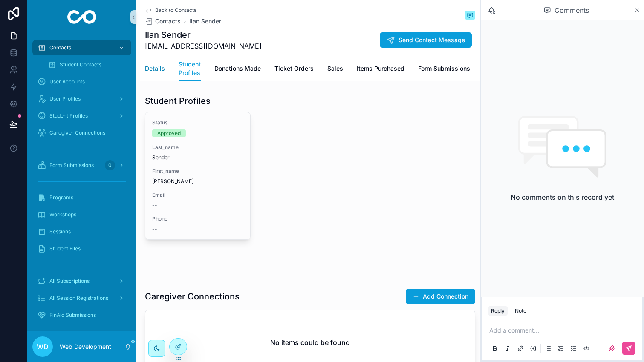
click at [149, 70] on span "Details" at bounding box center [155, 68] width 20 height 9
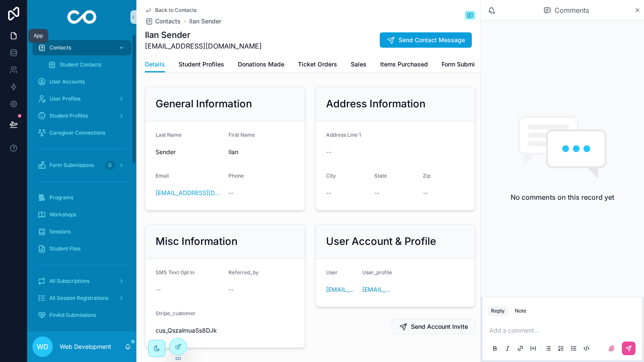
click at [19, 35] on link at bounding box center [13, 35] width 27 height 17
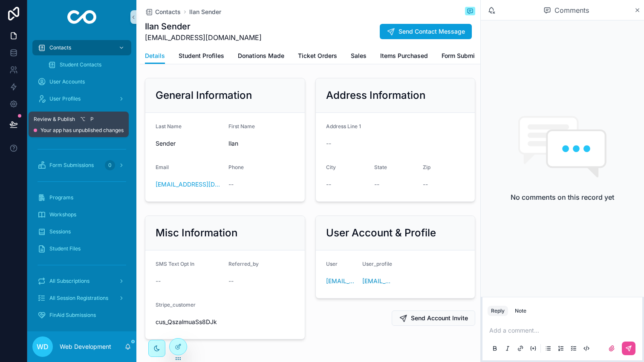
click at [14, 122] on icon at bounding box center [13, 124] width 9 height 9
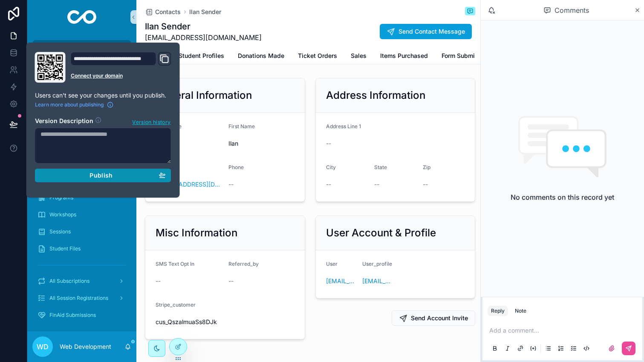
click at [127, 177] on div "Publish" at bounding box center [102, 176] width 125 height 8
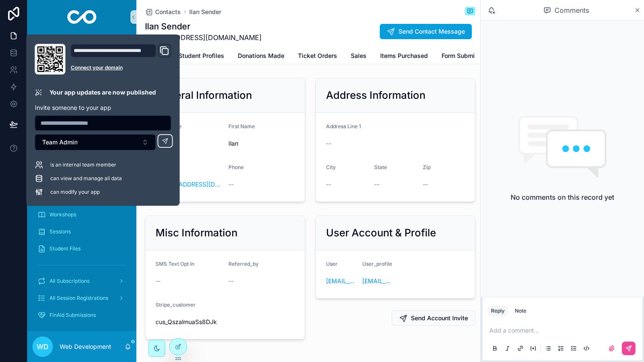
click at [11, 174] on div at bounding box center [13, 181] width 27 height 362
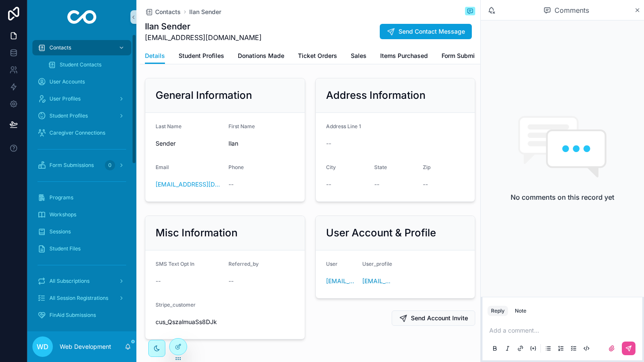
scroll to position [35, 0]
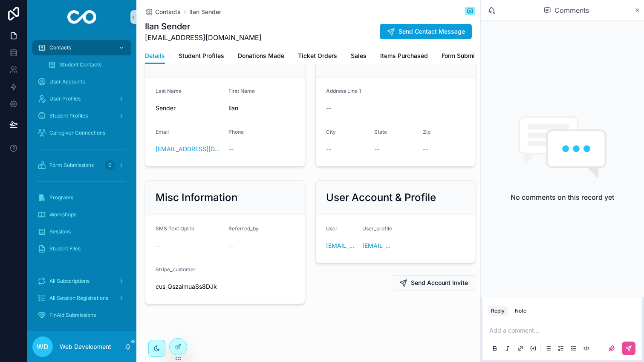
click at [116, 349] on div "WD Web Development" at bounding box center [81, 347] width 109 height 31
click at [126, 347] on icon "scrollable content" at bounding box center [128, 346] width 5 height 4
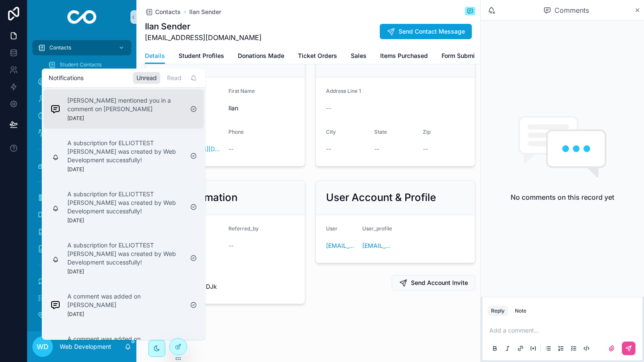
click at [152, 115] on div "[PERSON_NAME] mentioned you in a comment on [PERSON_NAME] [DATE]" at bounding box center [125, 109] width 116 height 26
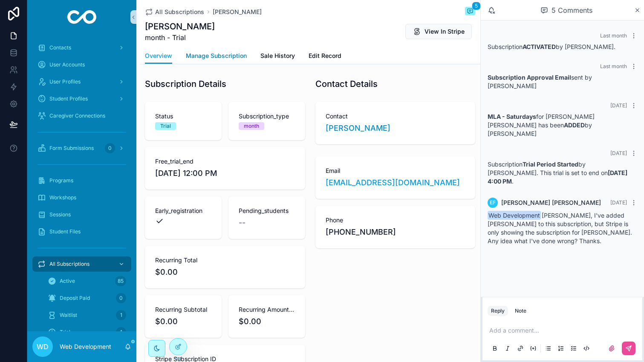
click at [225, 60] on span "Manage Subscription" at bounding box center [216, 56] width 61 height 9
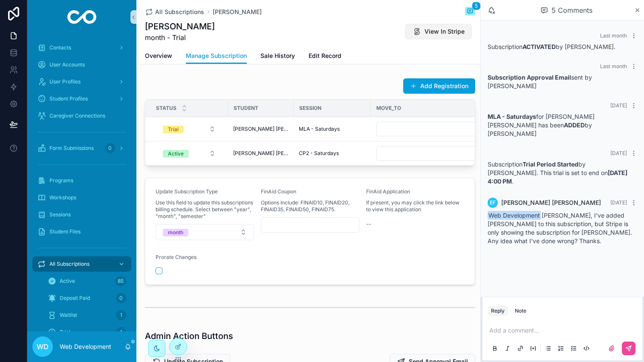
click at [427, 29] on span "View In Stripe" at bounding box center [444, 31] width 40 height 9
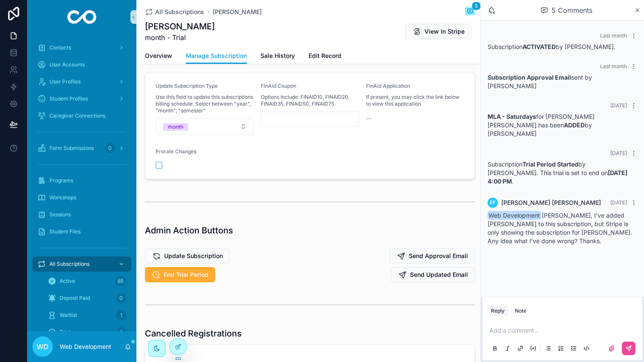
scroll to position [120, 0]
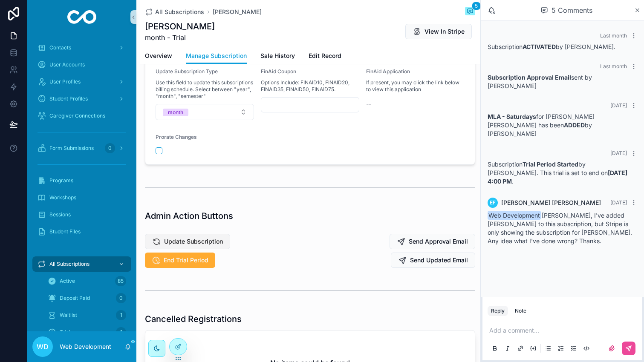
click at [206, 242] on span "Update Subscription" at bounding box center [193, 241] width 59 height 9
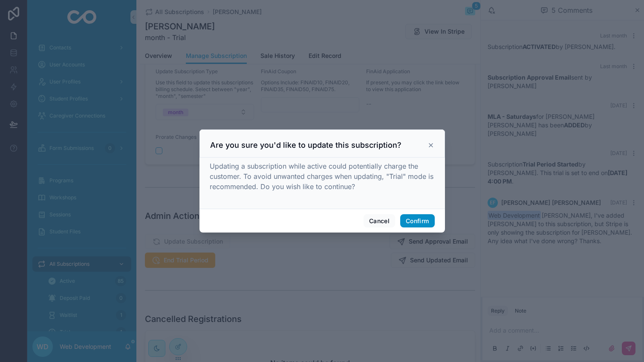
click at [417, 224] on button "Confirm" at bounding box center [417, 221] width 34 height 14
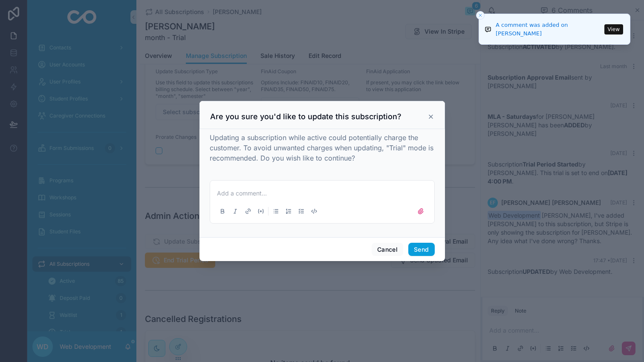
click at [433, 114] on icon at bounding box center [430, 116] width 7 height 7
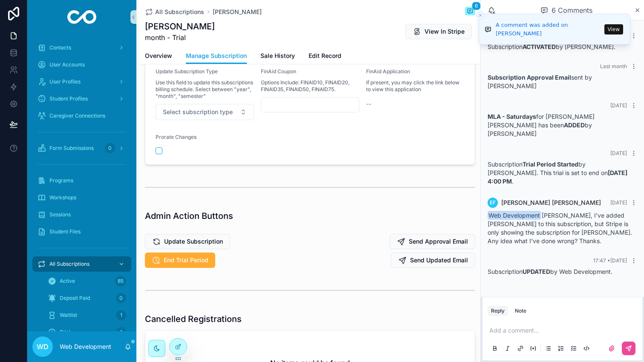
click at [542, 318] on div "Add a comment..." at bounding box center [562, 339] width 160 height 43
click at [532, 331] on p "scrollable content" at bounding box center [564, 330] width 150 height 9
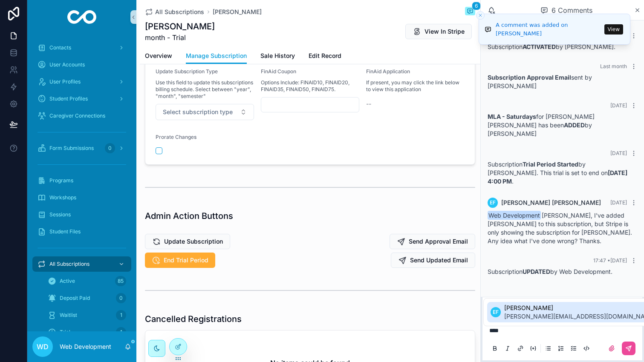
click at [542, 312] on span "[PERSON_NAME][EMAIL_ADDRESS][DOMAIN_NAME]" at bounding box center [580, 316] width 152 height 9
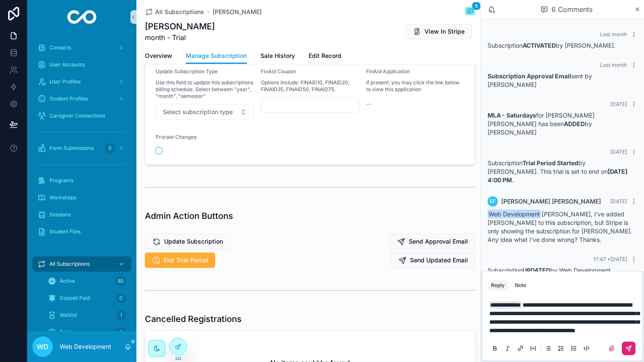
click at [629, 347] on icon "scrollable content" at bounding box center [629, 347] width 3 height 3
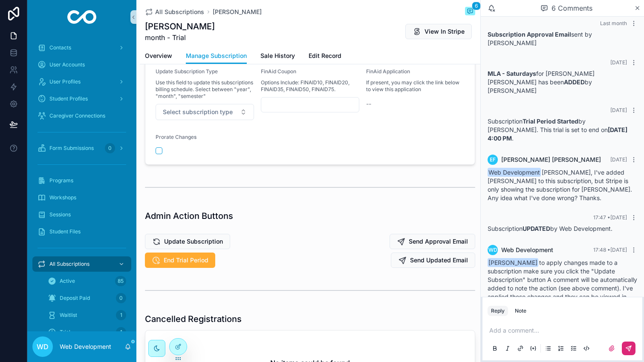
click at [128, 347] on icon "scrollable content" at bounding box center [127, 346] width 7 height 7
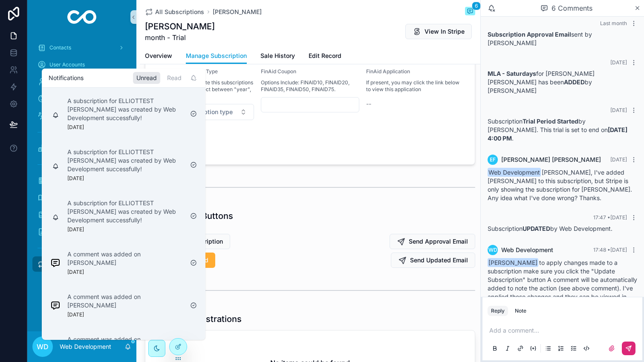
scroll to position [206, 0]
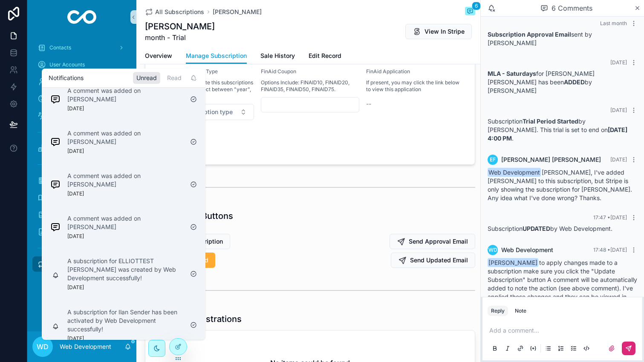
click at [123, 310] on p "A subscription for Ilan Sender has been activated by Web Development successful…" at bounding box center [125, 321] width 116 height 26
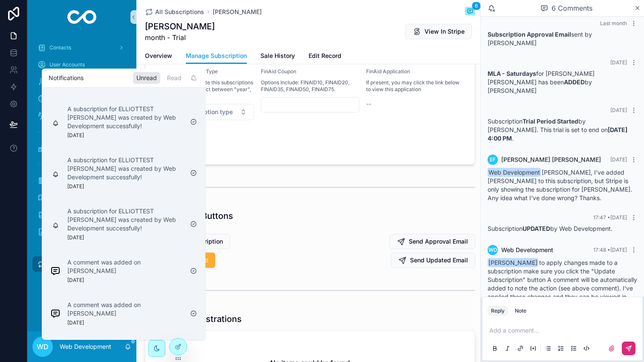
scroll to position [0, 0]
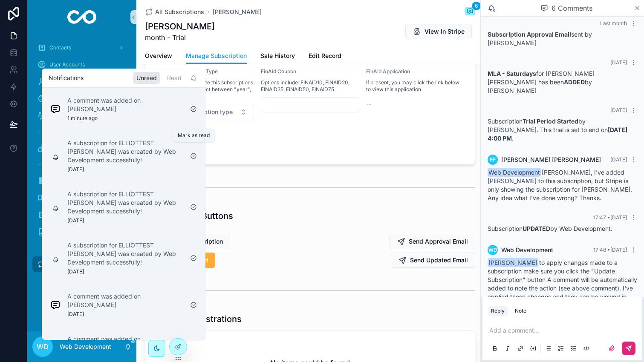
click at [195, 153] on icon "scrollable content" at bounding box center [193, 156] width 7 height 7
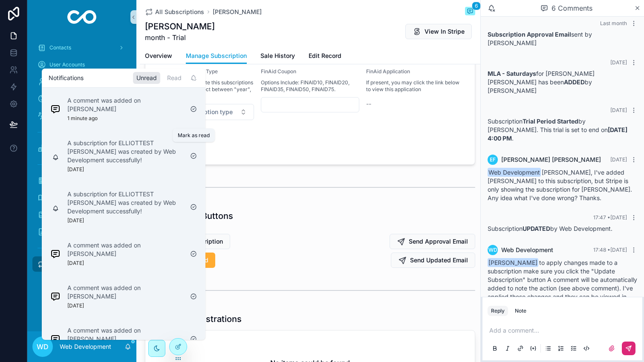
click at [195, 153] on icon "scrollable content" at bounding box center [193, 156] width 7 height 7
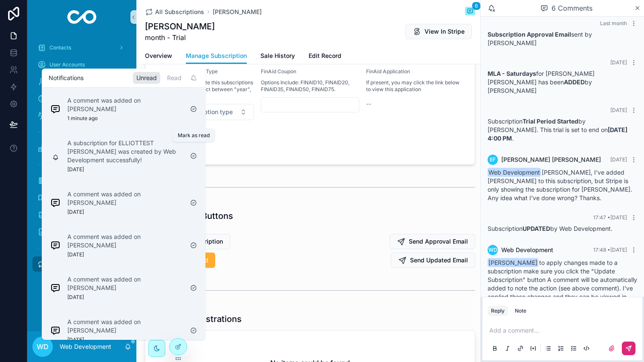
click at [195, 153] on icon "scrollable content" at bounding box center [193, 156] width 7 height 7
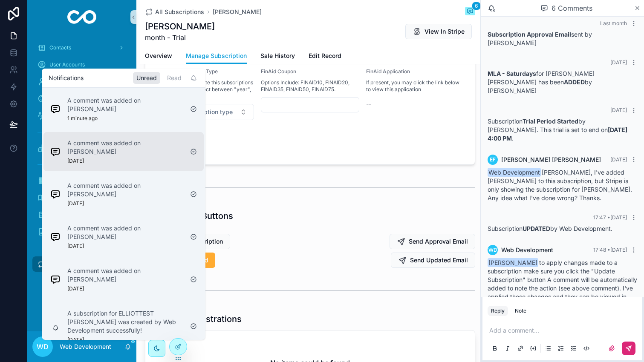
click at [159, 143] on p "A comment was added on [PERSON_NAME]" at bounding box center [125, 147] width 116 height 17
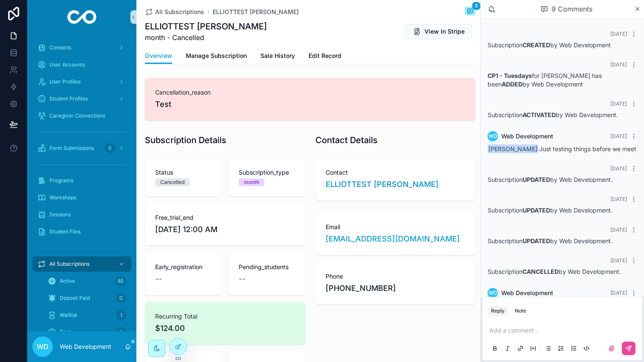
scroll to position [25, 0]
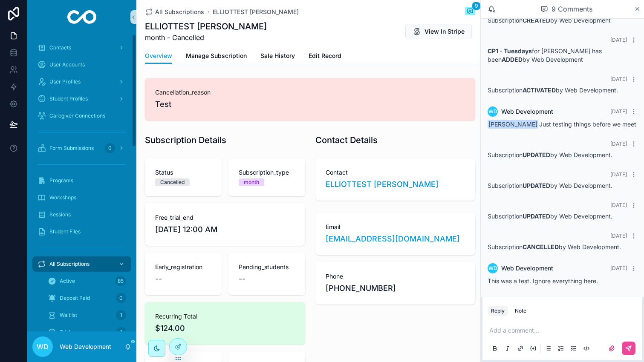
click at [124, 349] on div "WD Web Development" at bounding box center [81, 347] width 109 height 31
click at [129, 346] on icon "scrollable content" at bounding box center [128, 346] width 5 height 4
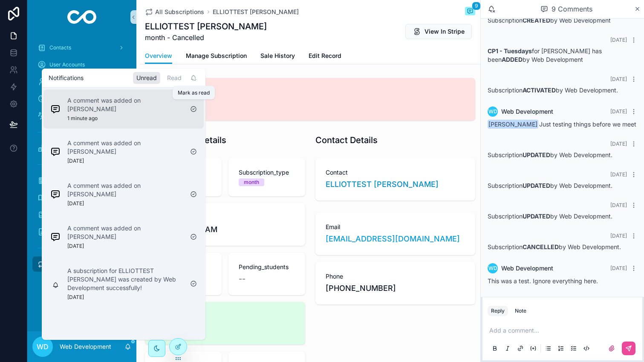
click at [193, 106] on icon "scrollable content" at bounding box center [193, 109] width 7 height 7
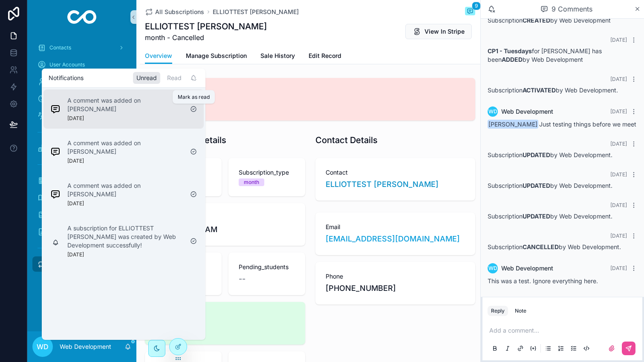
click at [193, 109] on icon "scrollable content" at bounding box center [193, 109] width 7 height 7
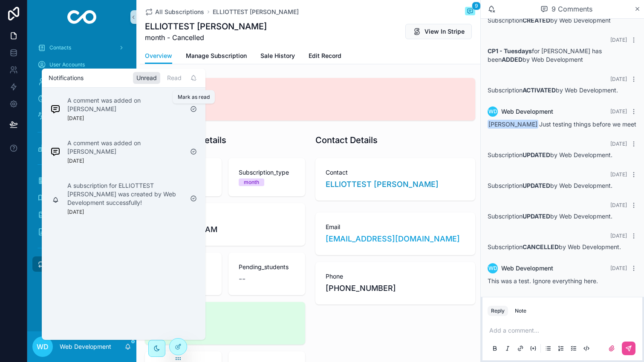
click at [193, 109] on icon "scrollable content" at bounding box center [193, 109] width 7 height 7
click at [193, 148] on icon "scrollable content" at bounding box center [193, 151] width 7 height 7
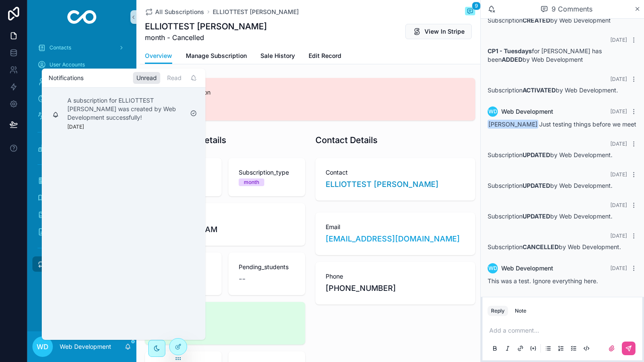
click at [193, 109] on div "scrollable content" at bounding box center [194, 114] width 14 height 14
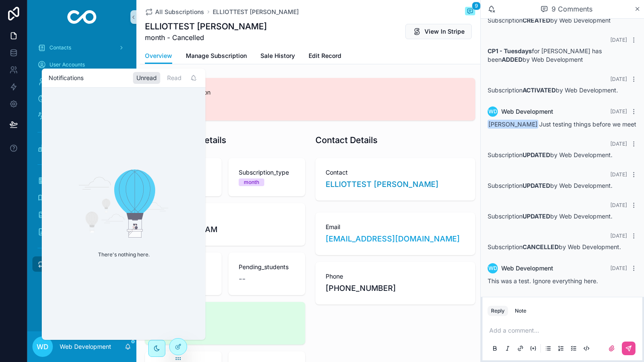
click at [193, 113] on div "There's nothing here." at bounding box center [124, 214] width 164 height 253
click at [171, 81] on div "Read" at bounding box center [174, 78] width 21 height 12
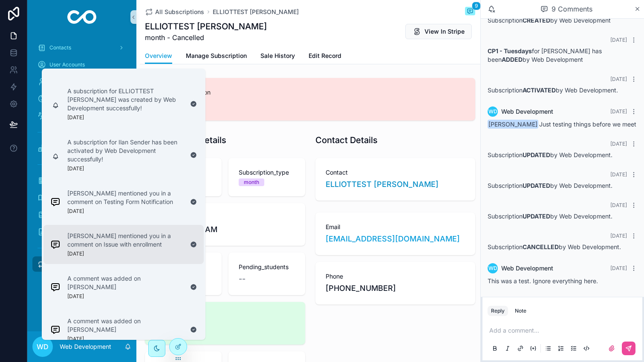
scroll to position [0, 0]
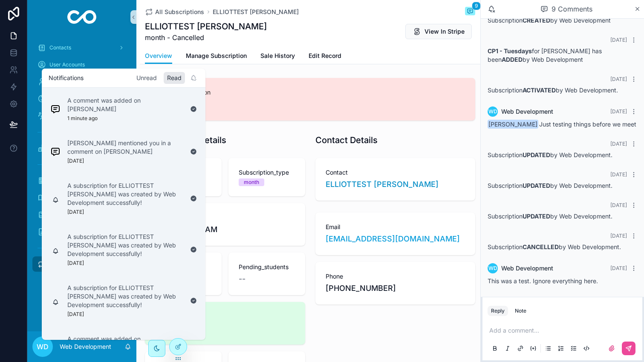
click at [150, 78] on div "Unread" at bounding box center [146, 78] width 27 height 12
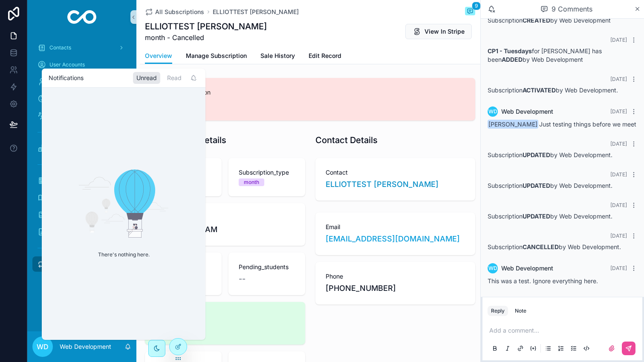
click at [148, 76] on div "Unread" at bounding box center [146, 78] width 27 height 12
click at [133, 342] on div "WD Web Development" at bounding box center [81, 347] width 109 height 31
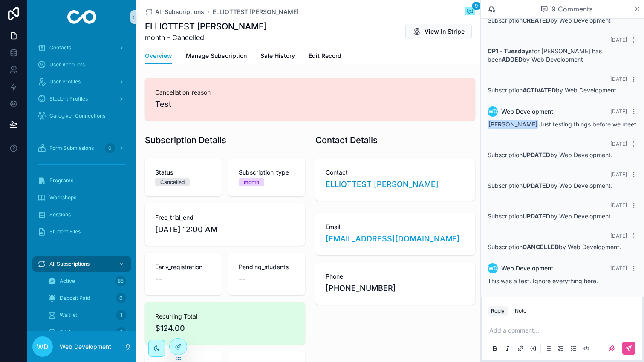
click at [130, 345] on icon "scrollable content" at bounding box center [127, 346] width 7 height 7
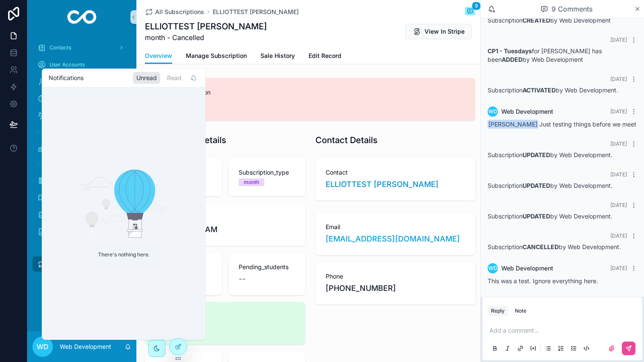
click at [130, 345] on icon "scrollable content" at bounding box center [127, 346] width 7 height 7
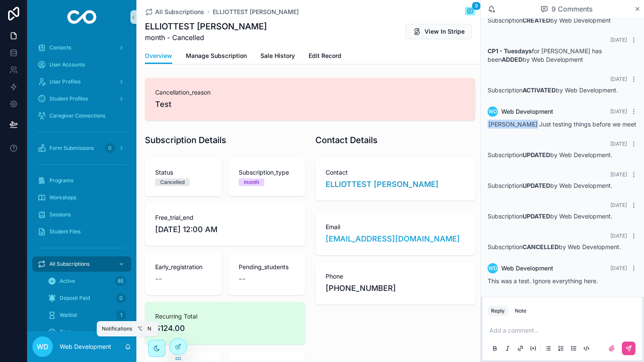
click at [130, 345] on icon "scrollable content" at bounding box center [127, 346] width 7 height 7
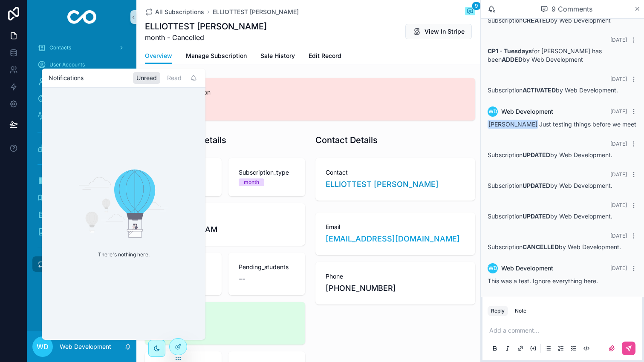
click at [130, 345] on icon "scrollable content" at bounding box center [127, 346] width 7 height 7
click at [361, 335] on div "Contact Details Contact [PERSON_NAME] Email [EMAIL_ADDRESS][DOMAIN_NAME] Phone …" at bounding box center [395, 314] width 170 height 366
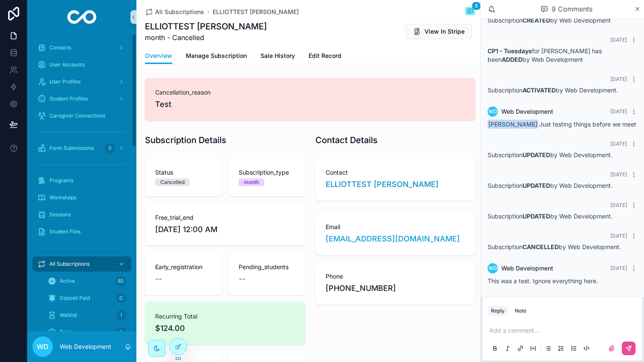
click at [124, 349] on div "WD Web Development" at bounding box center [81, 347] width 109 height 31
click at [130, 346] on icon "scrollable content" at bounding box center [127, 346] width 7 height 7
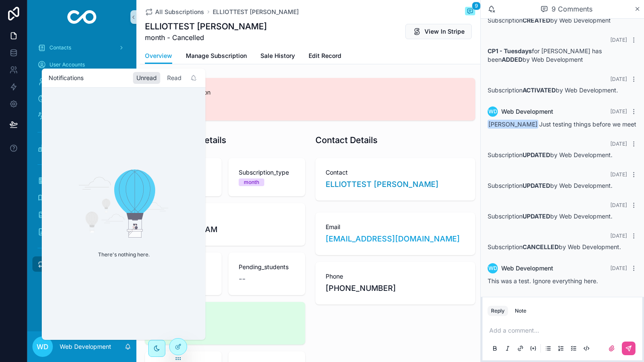
click at [178, 76] on div "Read" at bounding box center [174, 78] width 21 height 12
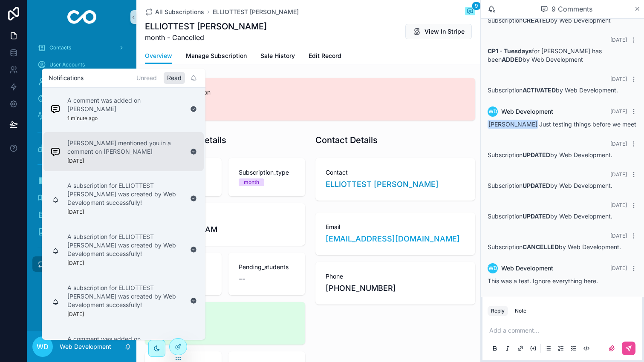
click at [119, 152] on div "[PERSON_NAME] mentioned you in a comment on [PERSON_NAME] [DATE]" at bounding box center [125, 152] width 116 height 26
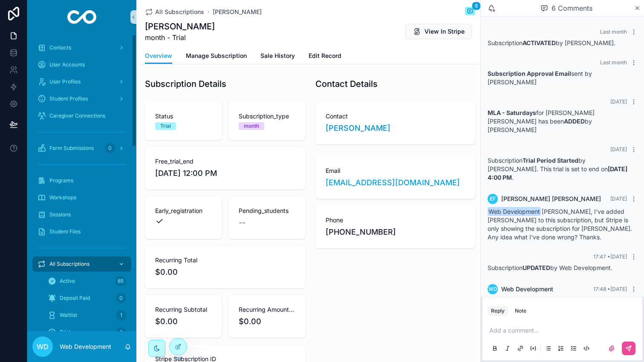
scroll to position [39, 0]
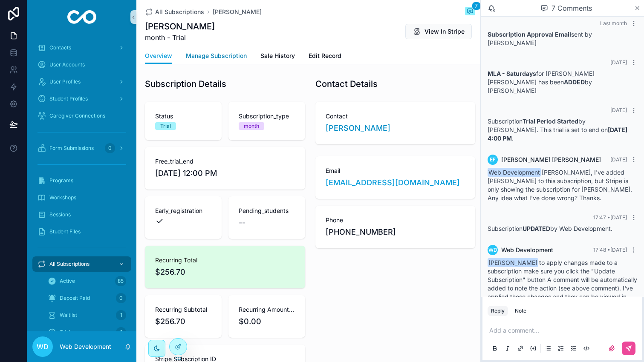
click at [222, 60] on link "Manage Subscription" at bounding box center [216, 56] width 61 height 17
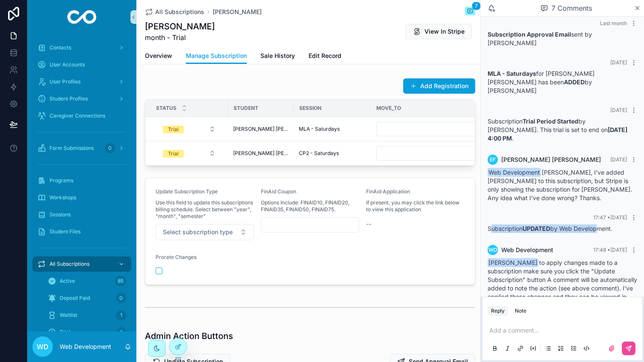
drag, startPoint x: 490, startPoint y: 202, endPoint x: 597, endPoint y: 208, distance: 106.7
click at [597, 225] on div "Subscription UPDATED by Web Development." at bounding box center [562, 229] width 150 height 9
click at [638, 8] on icon "scrollable content" at bounding box center [637, 8] width 6 height 7
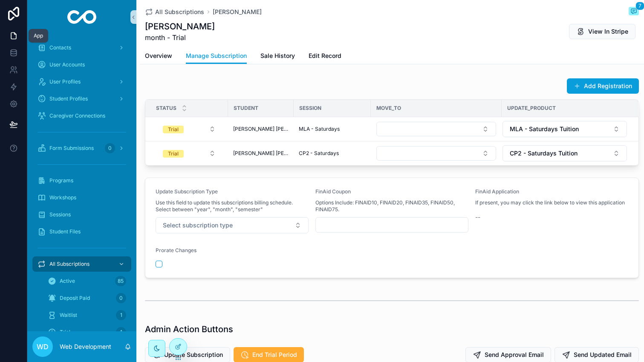
click at [12, 35] on icon at bounding box center [13, 36] width 9 height 9
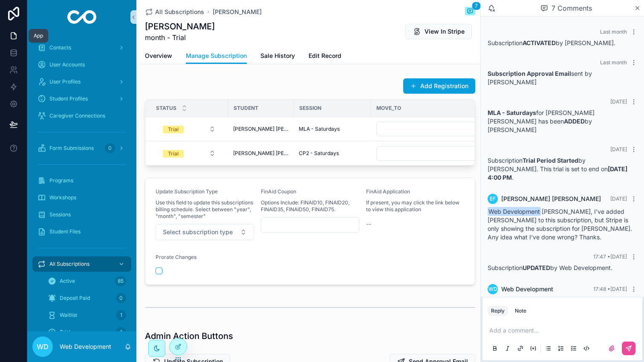
scroll to position [39, 0]
